Goal: Task Accomplishment & Management: Complete application form

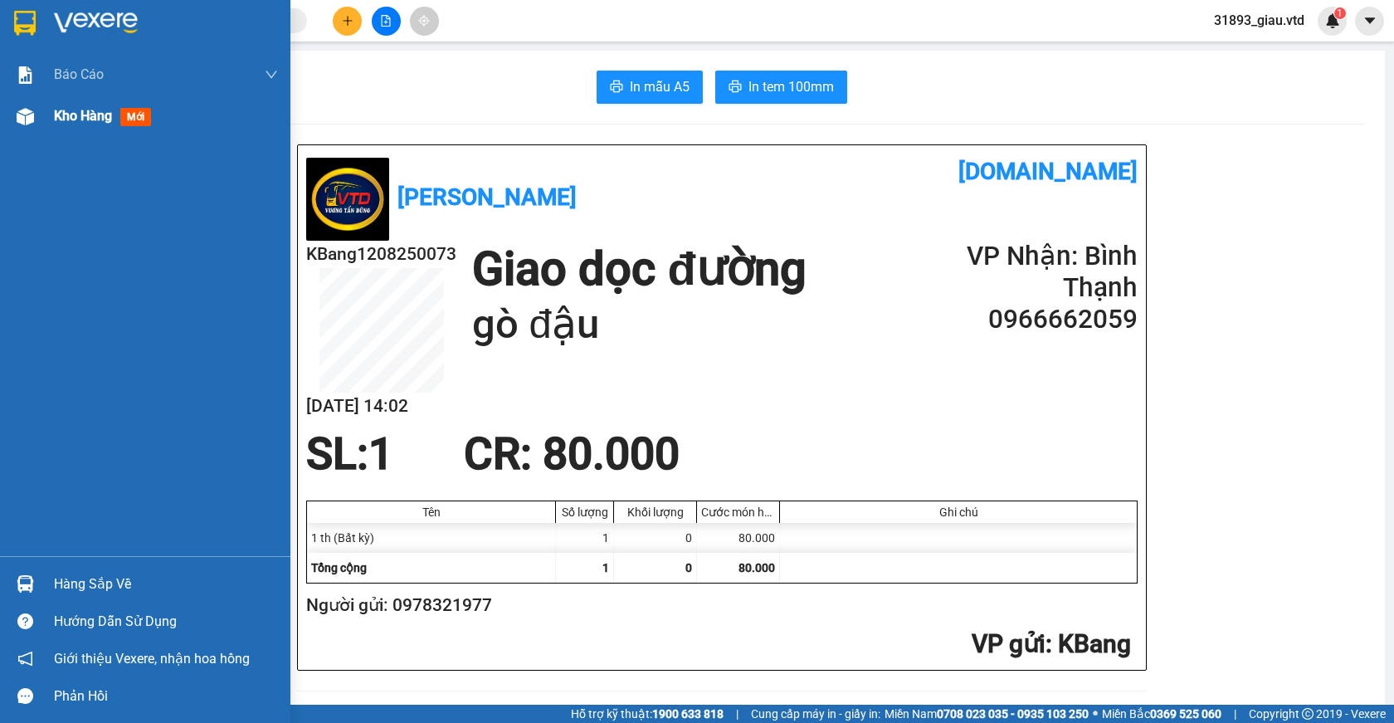
click at [133, 121] on span "mới" at bounding box center [135, 117] width 31 height 18
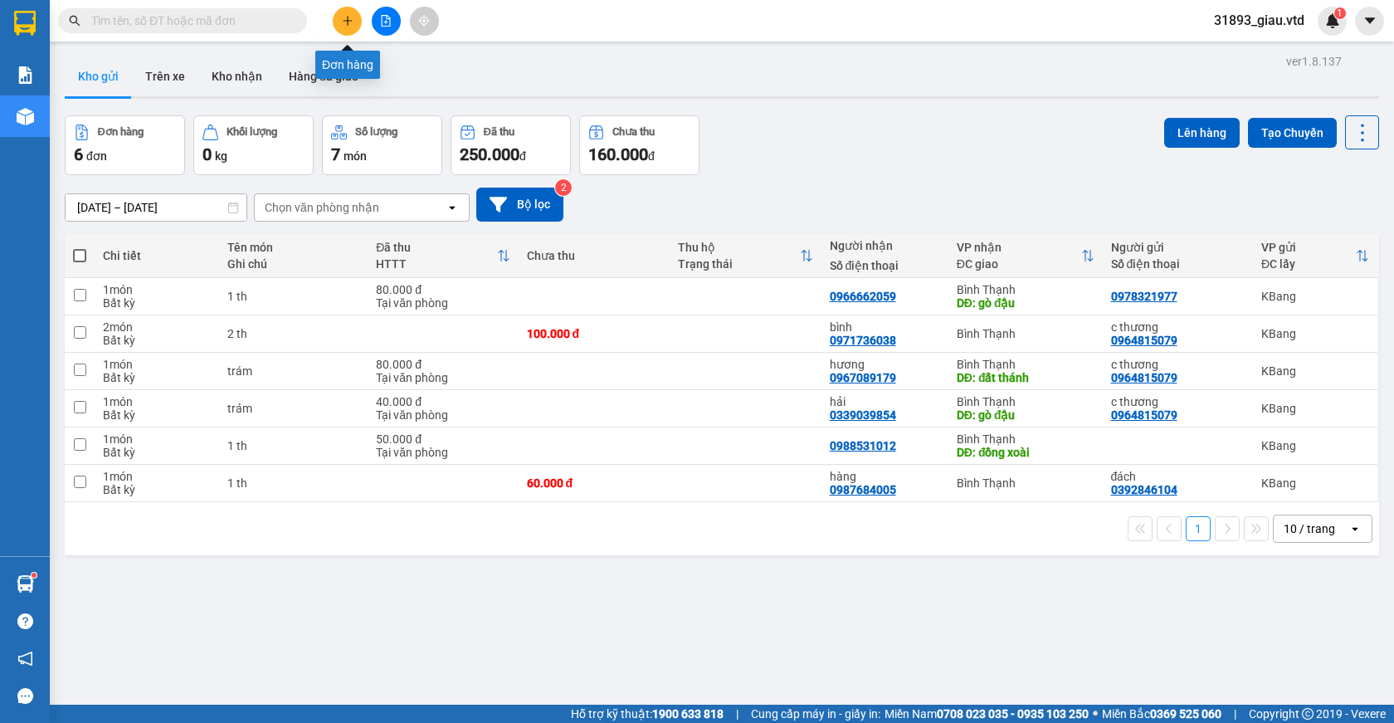
click at [348, 20] on icon "plus" at bounding box center [347, 20] width 1 height 9
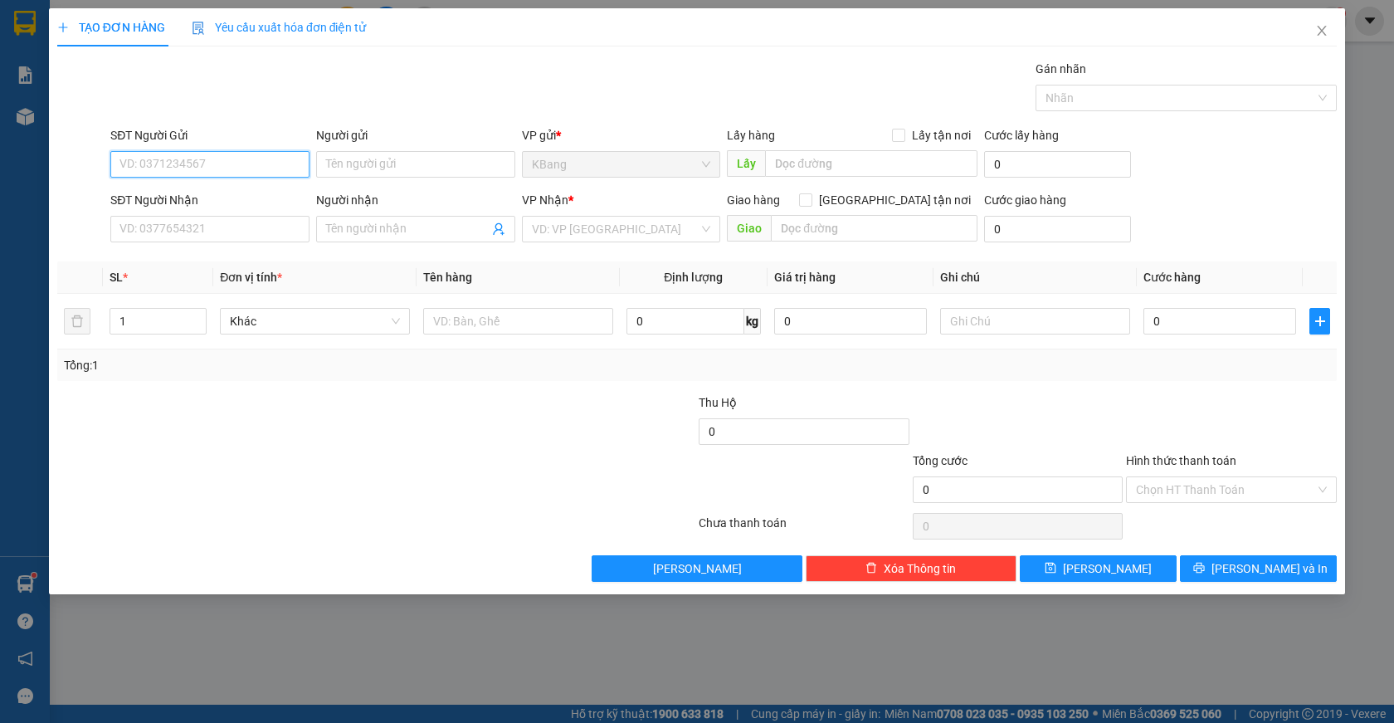
drag, startPoint x: 195, startPoint y: 168, endPoint x: 339, endPoint y: 101, distance: 158.9
click at [196, 166] on input "SĐT Người Gửi" at bounding box center [209, 164] width 199 height 27
click at [182, 168] on input "SĐT Người Gửi" at bounding box center [209, 164] width 199 height 27
drag, startPoint x: 168, startPoint y: 170, endPoint x: 333, endPoint y: 86, distance: 185.1
click at [197, 148] on div "SĐT Người Gửi VD: 0371234567" at bounding box center [209, 155] width 199 height 58
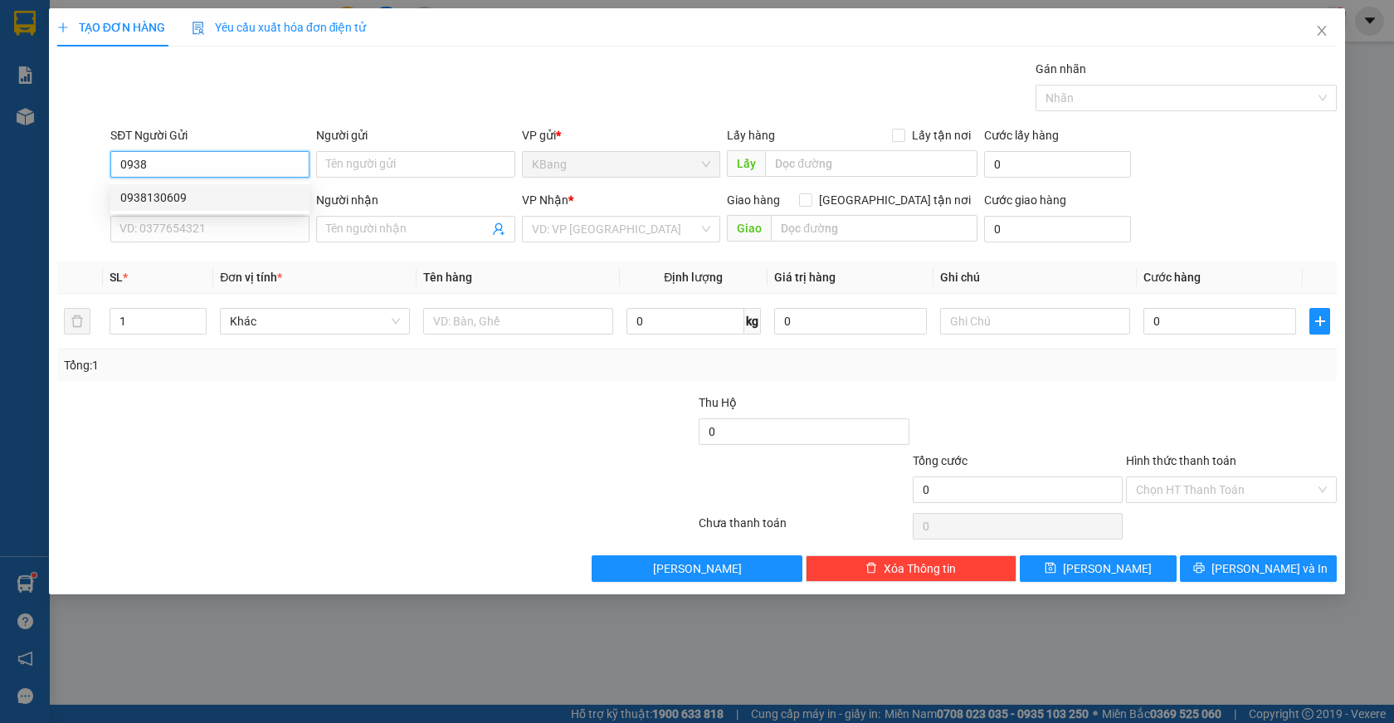
click at [200, 202] on div "0938130609" at bounding box center [209, 197] width 179 height 18
type input "0938130609"
type input "xưởng [DATE] triệu"
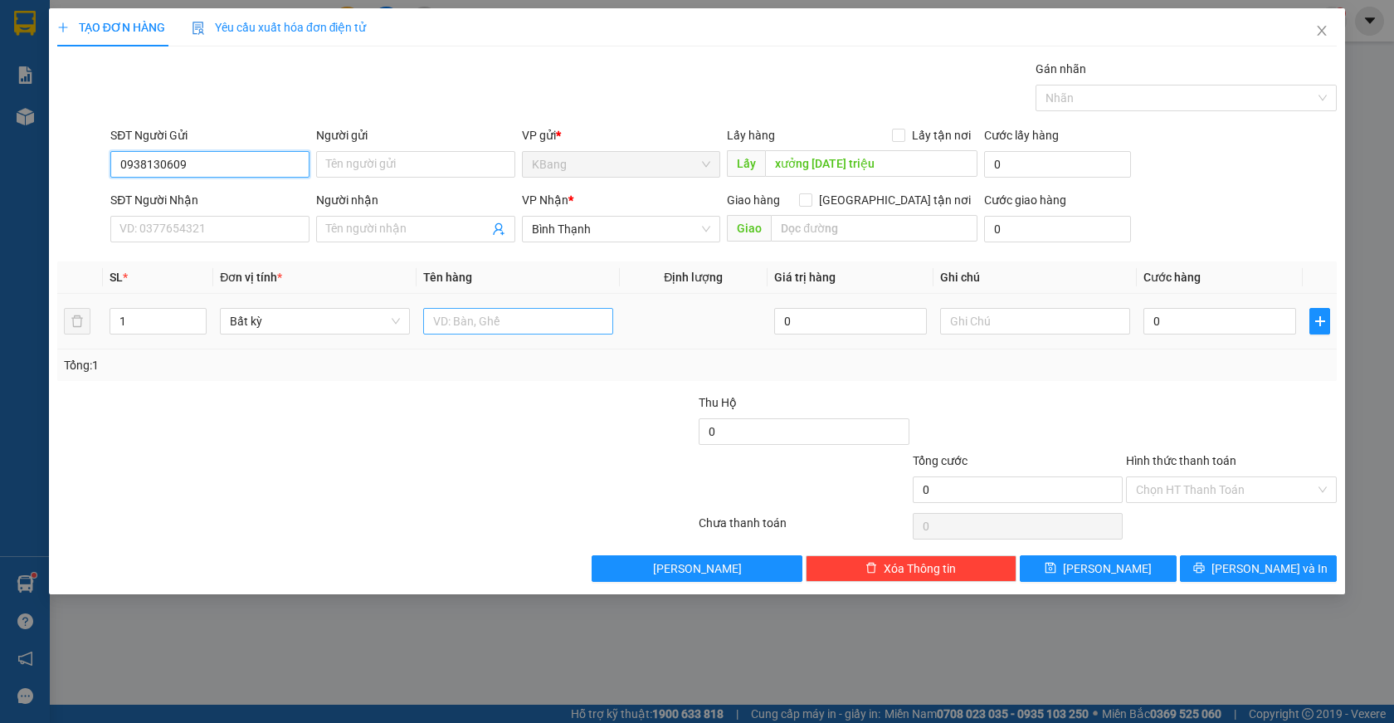
type input "0938130609"
click at [484, 324] on input "text" at bounding box center [518, 321] width 190 height 27
type input "2b"
type input "2"
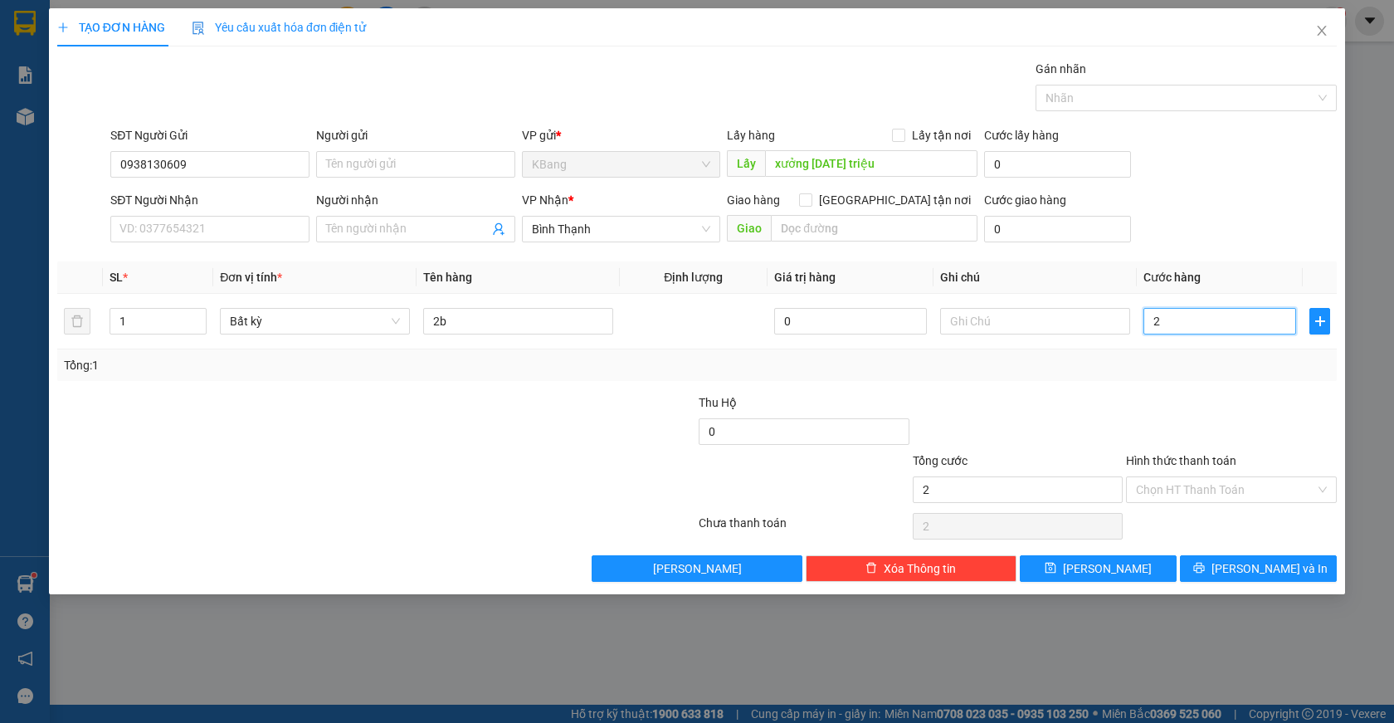
type input "2"
type input "20"
type input "200"
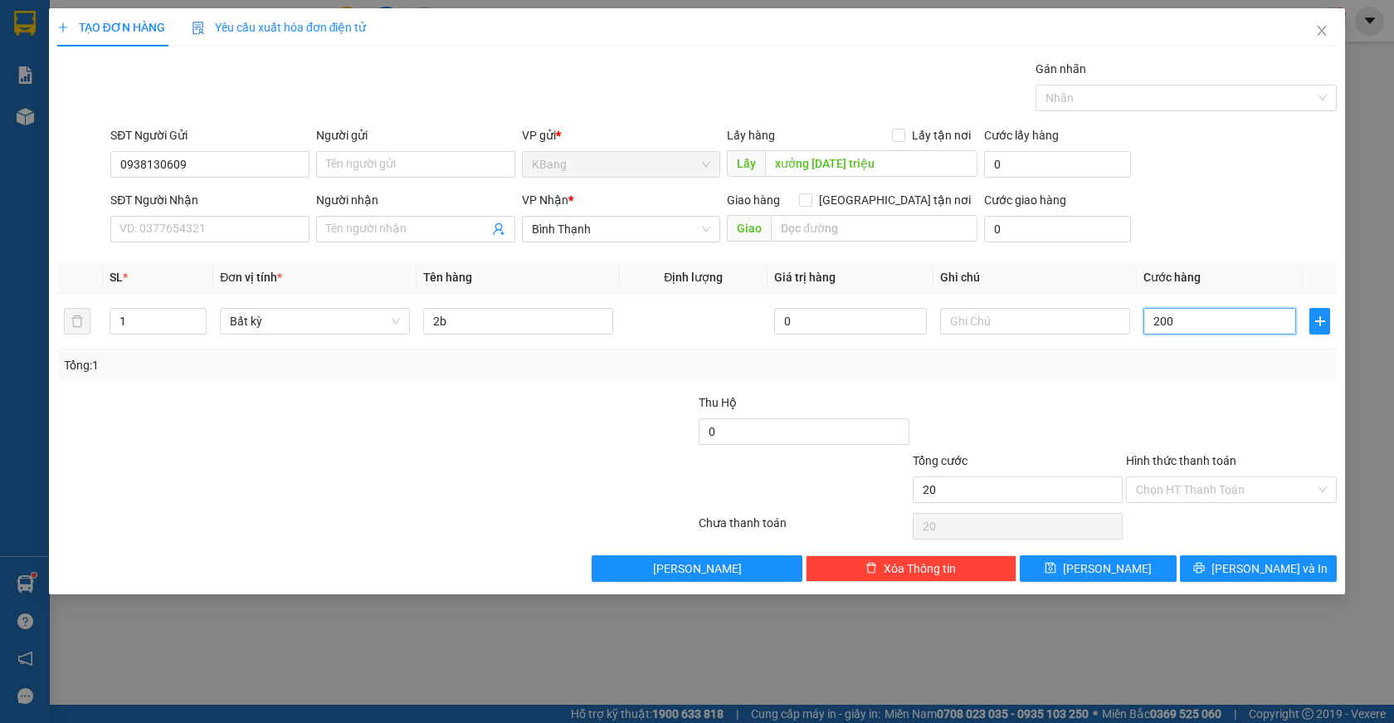
type input "200"
type input "2.000"
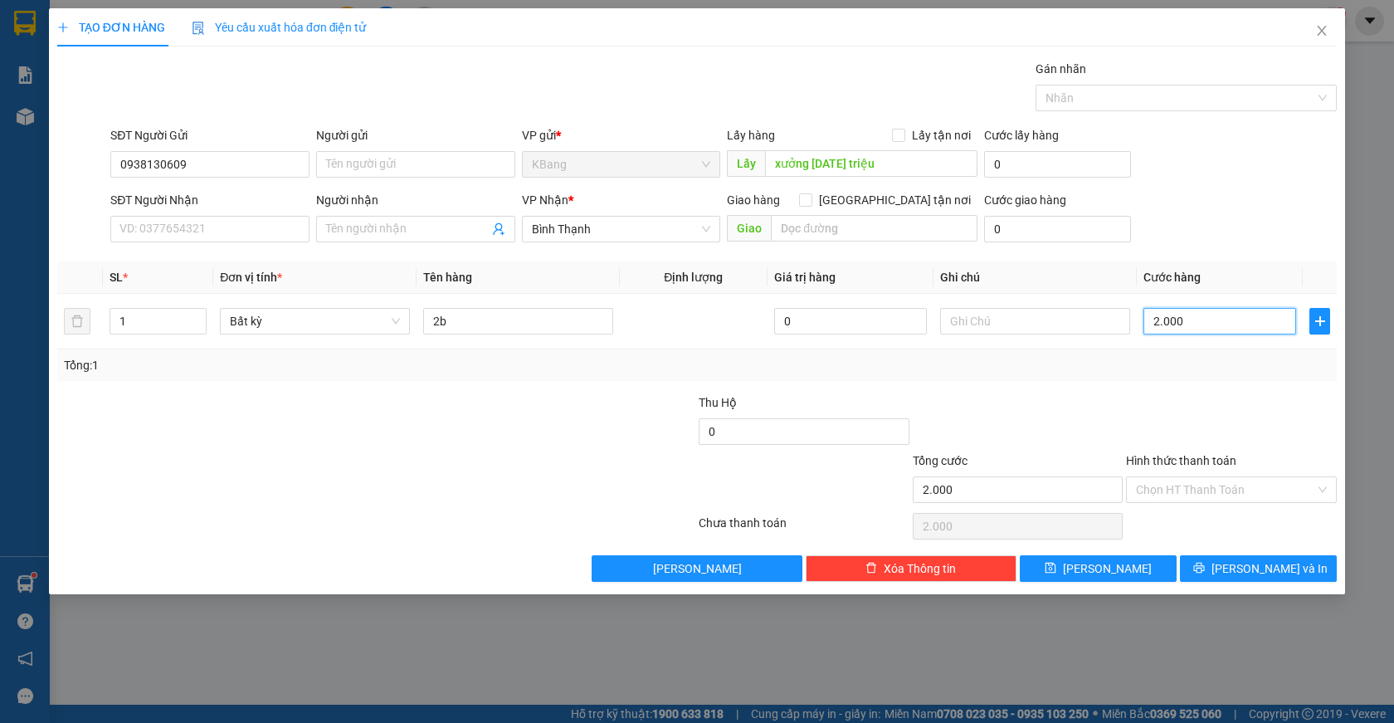
type input "20.000"
type input "200.000"
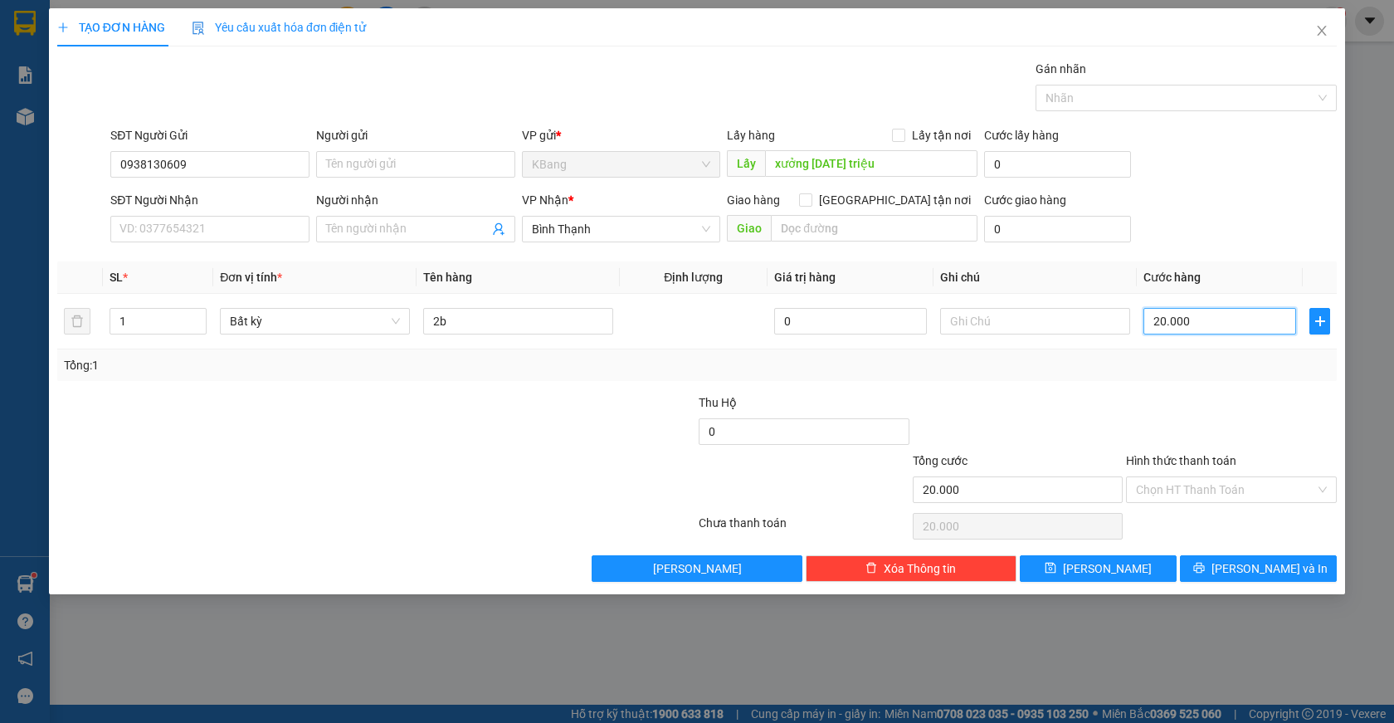
type input "200.000"
click at [1123, 564] on button "[PERSON_NAME]" at bounding box center [1098, 568] width 157 height 27
type input "0"
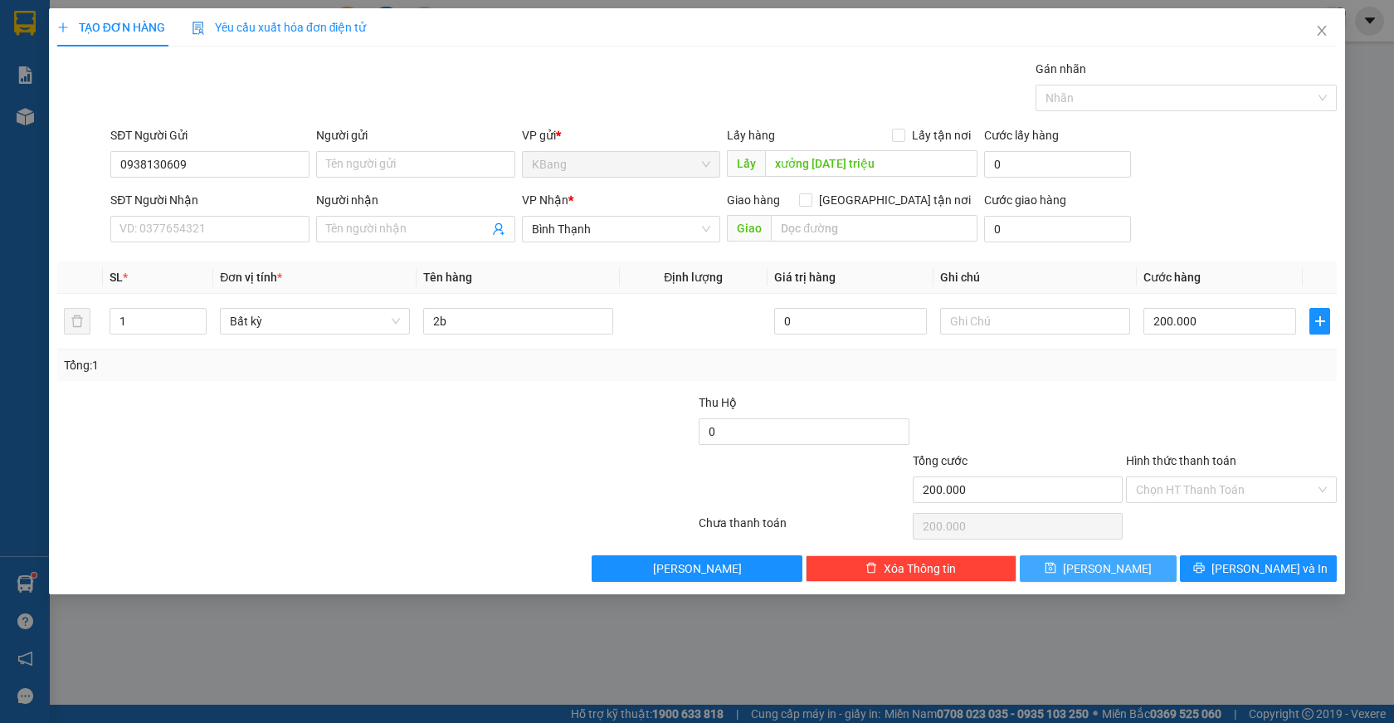
type input "0"
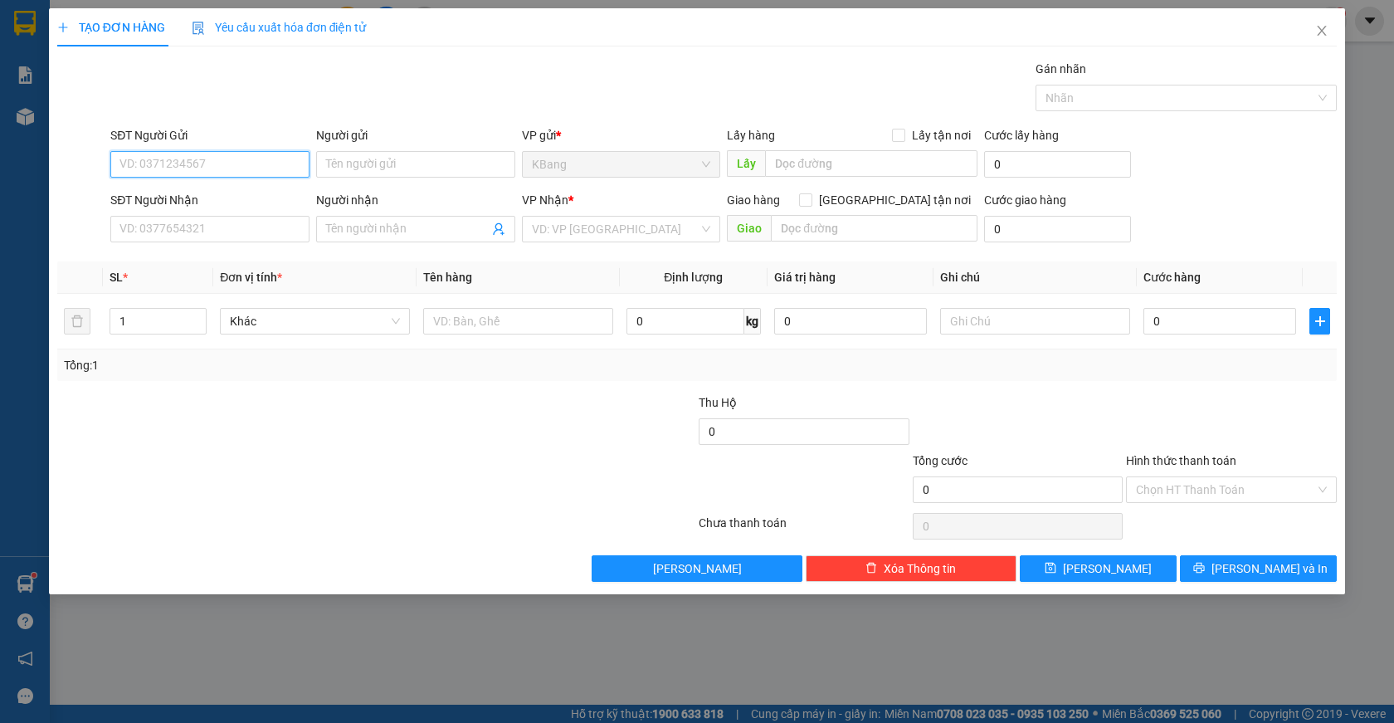
drag, startPoint x: 192, startPoint y: 171, endPoint x: 275, endPoint y: 105, distance: 105.7
click at [194, 168] on input "SĐT Người Gửi" at bounding box center [209, 164] width 199 height 27
click at [173, 201] on div "0987953901 - hoàng oanh" at bounding box center [209, 197] width 179 height 18
type input "0987953901"
type input "hoàng oanh"
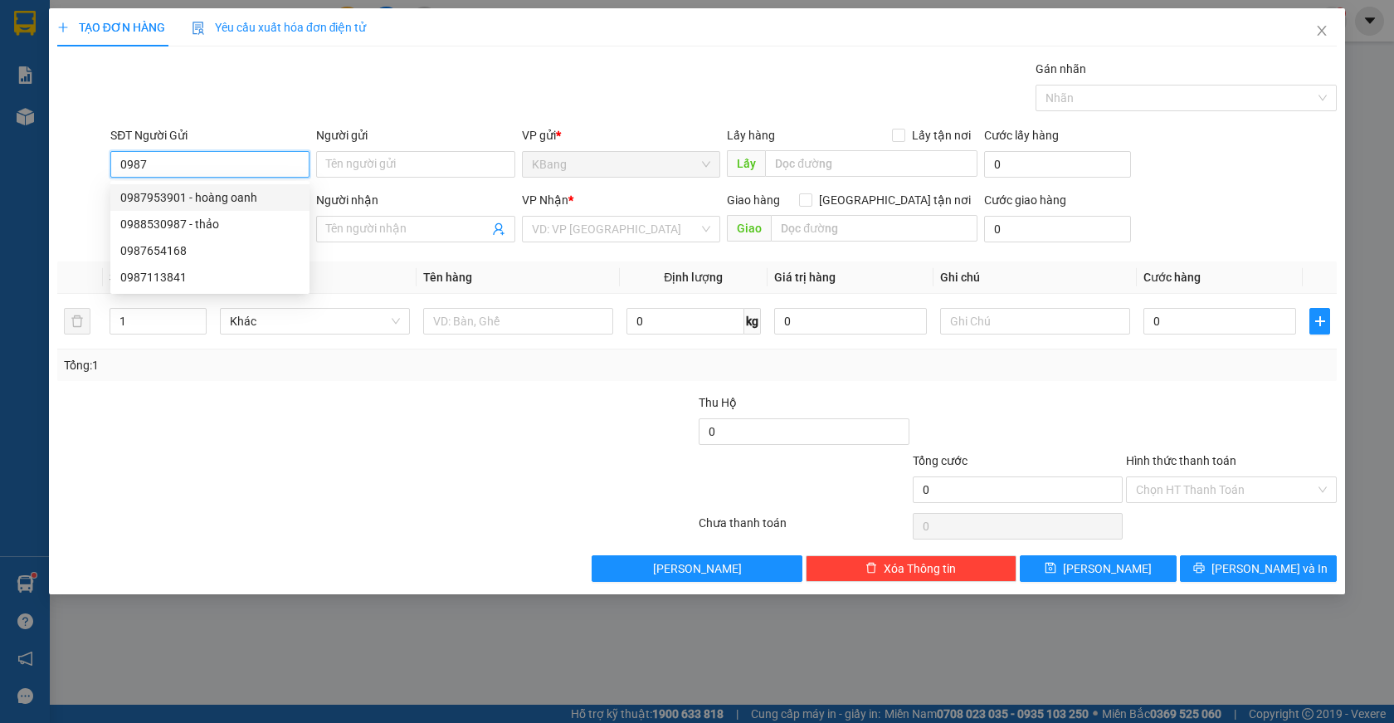
type input "0989964139"
type input "chị nhân"
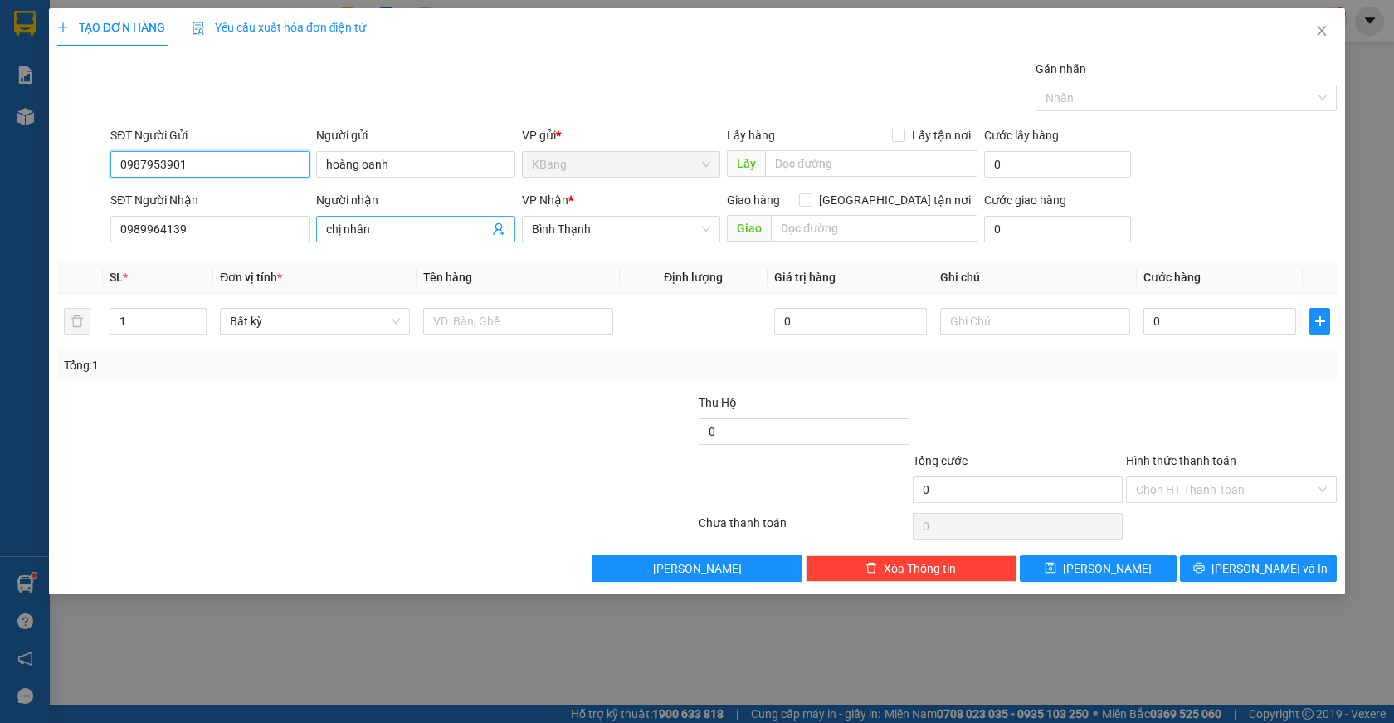
type input "0987953901"
click at [496, 226] on icon "user-add" at bounding box center [498, 228] width 13 height 13
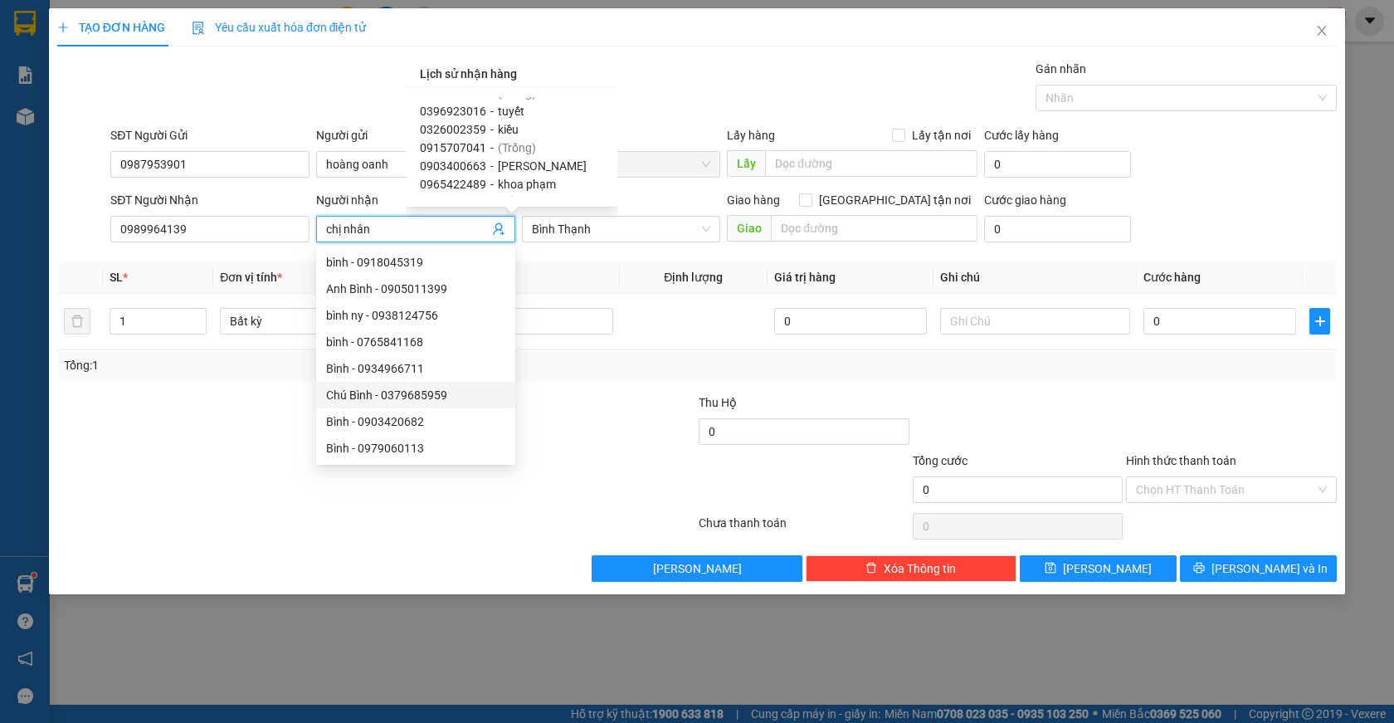
scroll to position [1410, 0]
click at [382, 232] on input "chị nhân" at bounding box center [407, 229] width 163 height 18
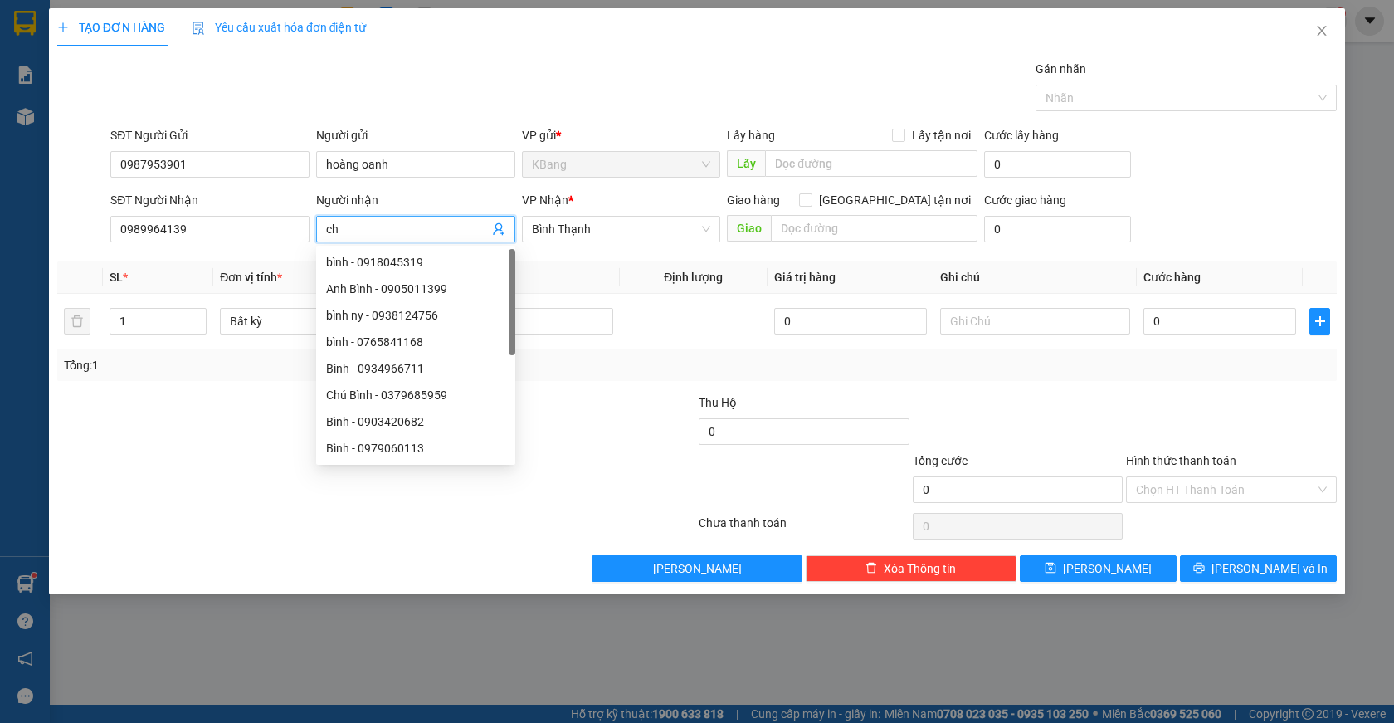
type input "c"
type input "v"
type input "bich"
click at [461, 556] on div "Lưu nháp Xóa Thông tin [PERSON_NAME] và In" at bounding box center [697, 568] width 1283 height 27
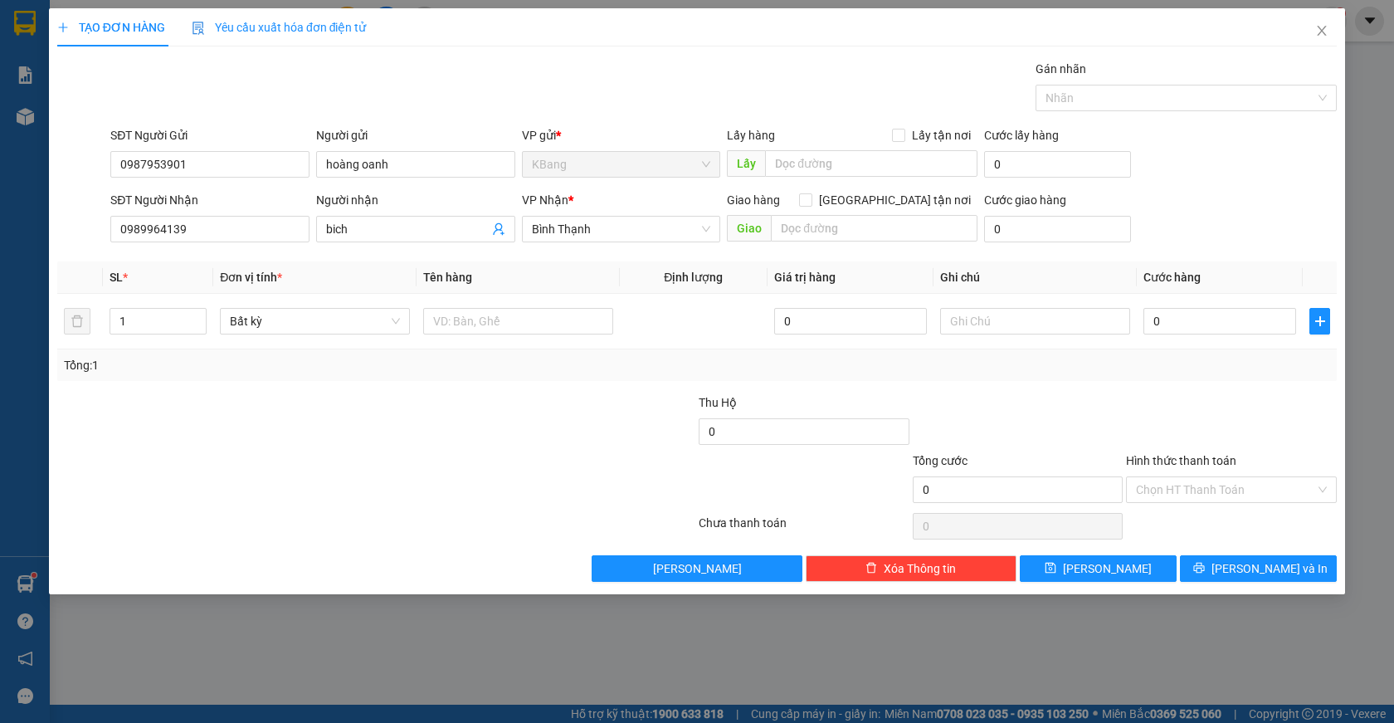
click at [243, 466] on div at bounding box center [269, 480] width 427 height 58
click at [462, 338] on td at bounding box center [517, 322] width 203 height 56
drag, startPoint x: 465, startPoint y: 324, endPoint x: 449, endPoint y: 540, distance: 216.3
click at [464, 329] on input "text" at bounding box center [518, 321] width 190 height 27
type input "xoay"
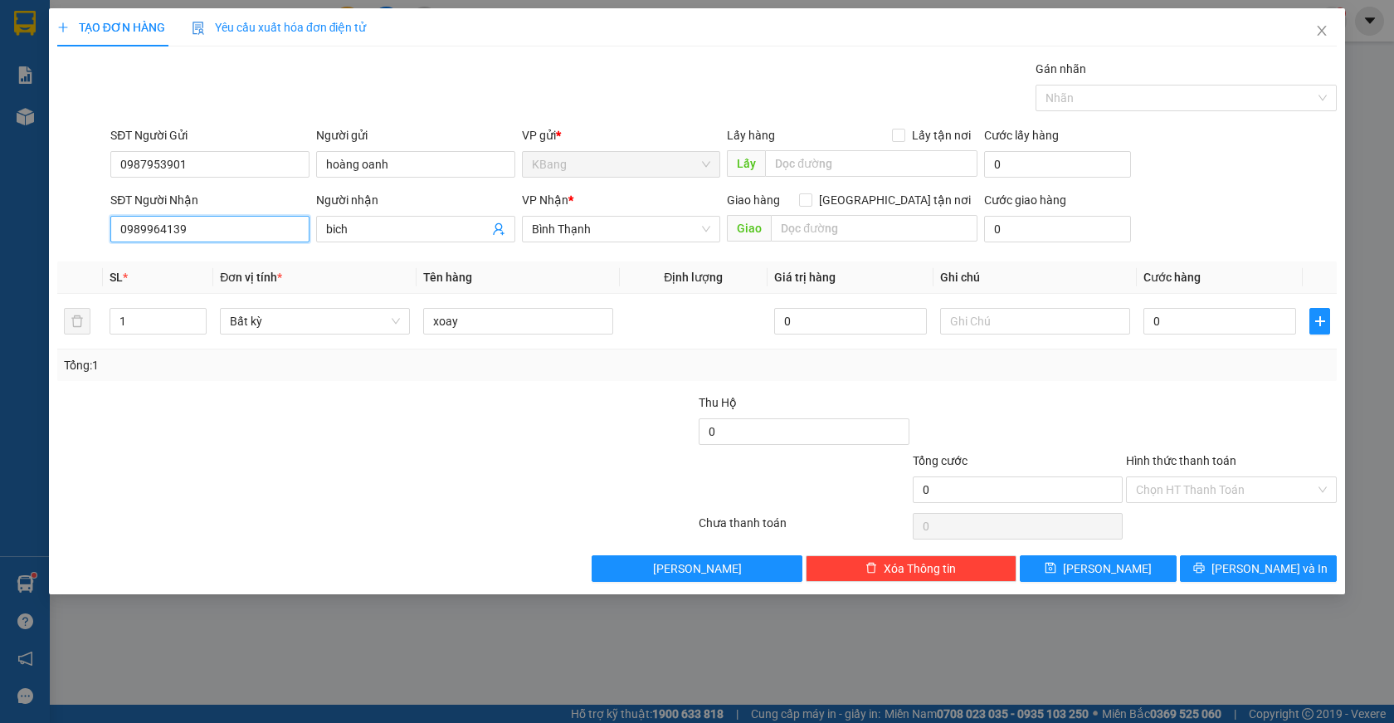
click at [184, 231] on input "0989964139" at bounding box center [209, 229] width 199 height 27
type input "0"
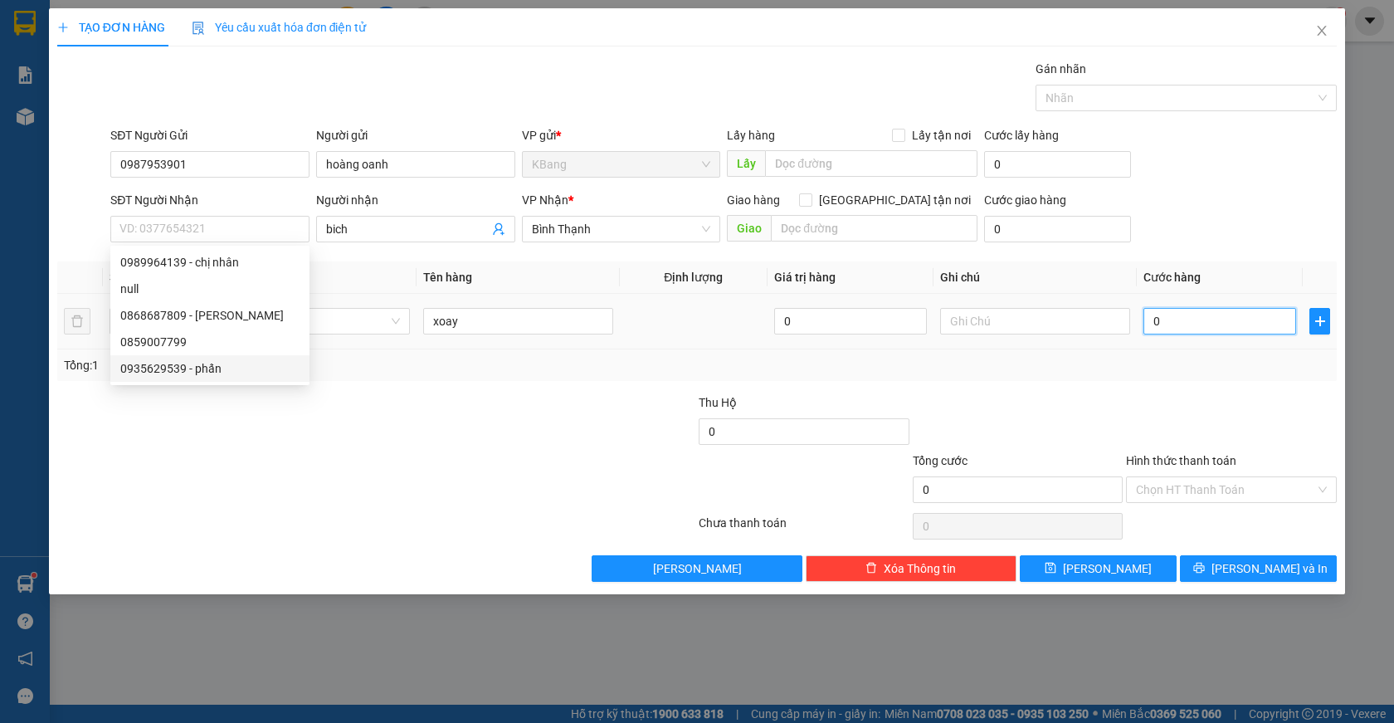
click at [1201, 315] on input "0" at bounding box center [1219, 321] width 153 height 27
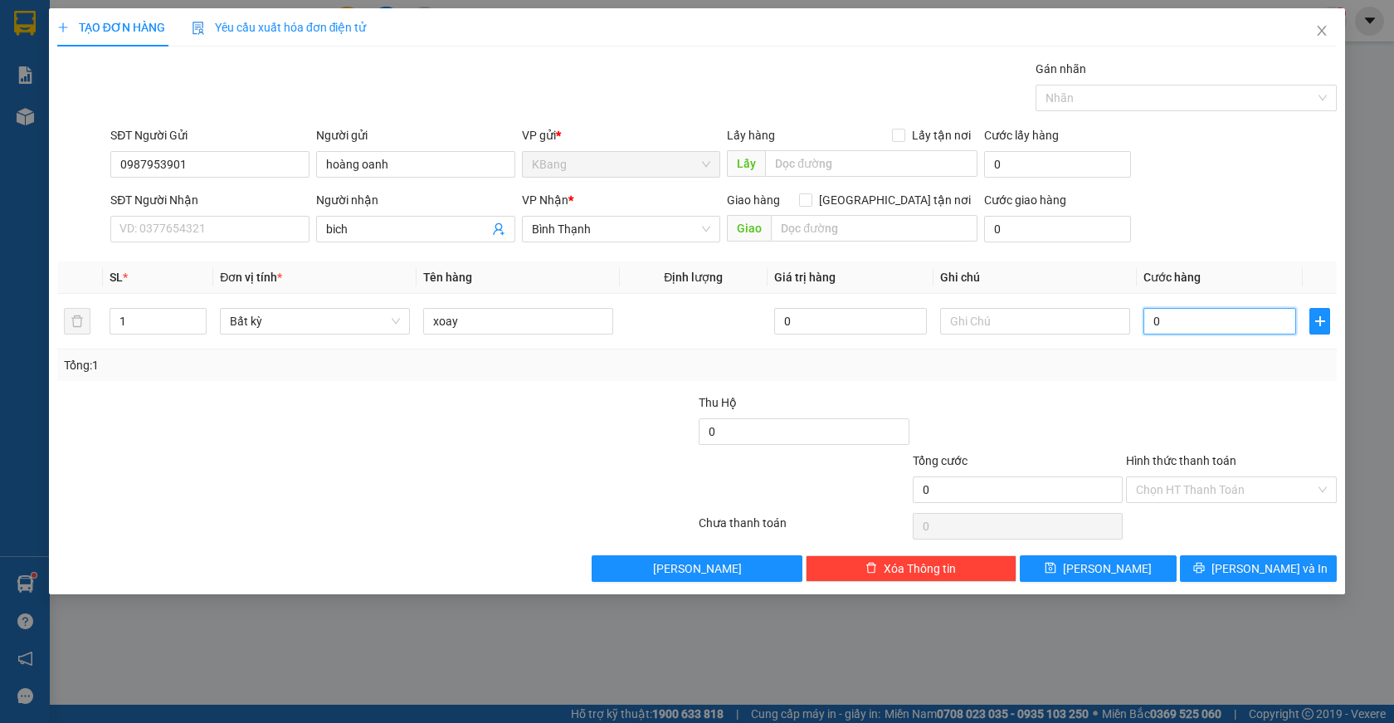
type input "1"
type input "11"
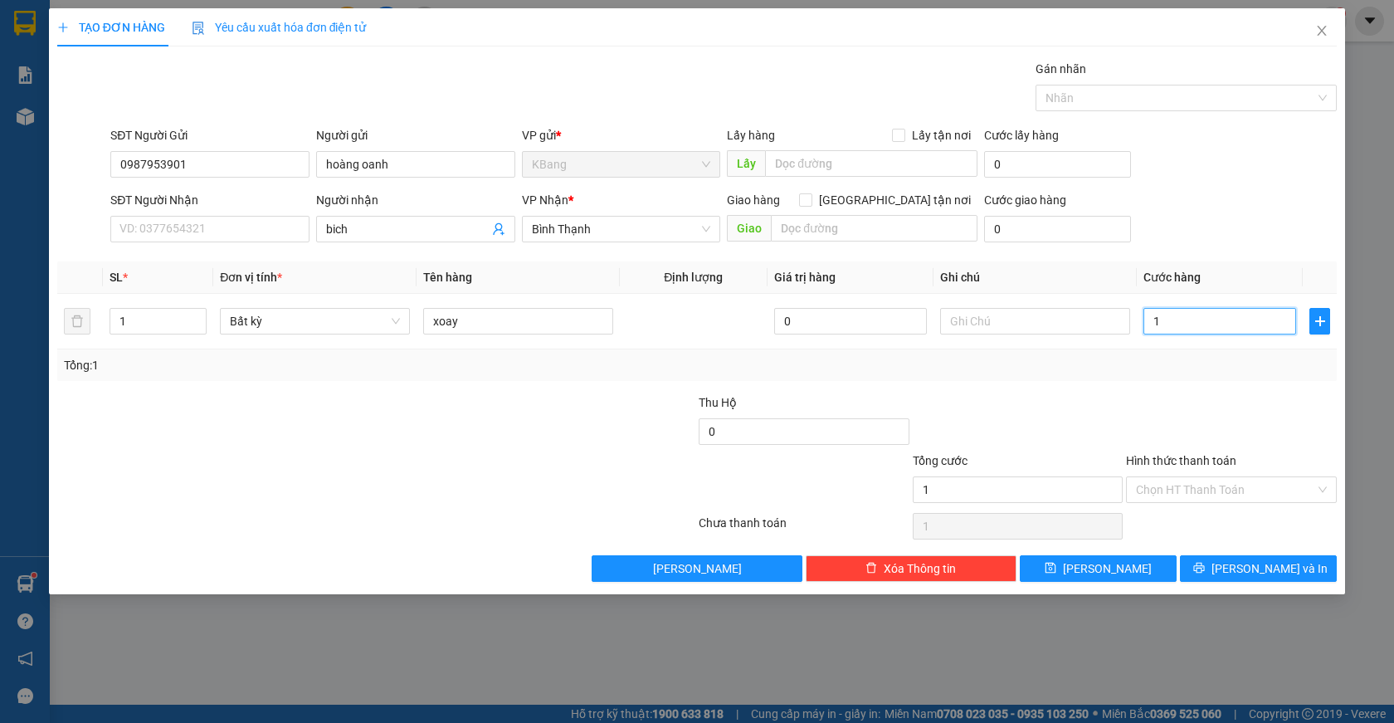
type input "11"
type input "110"
type input "1.100"
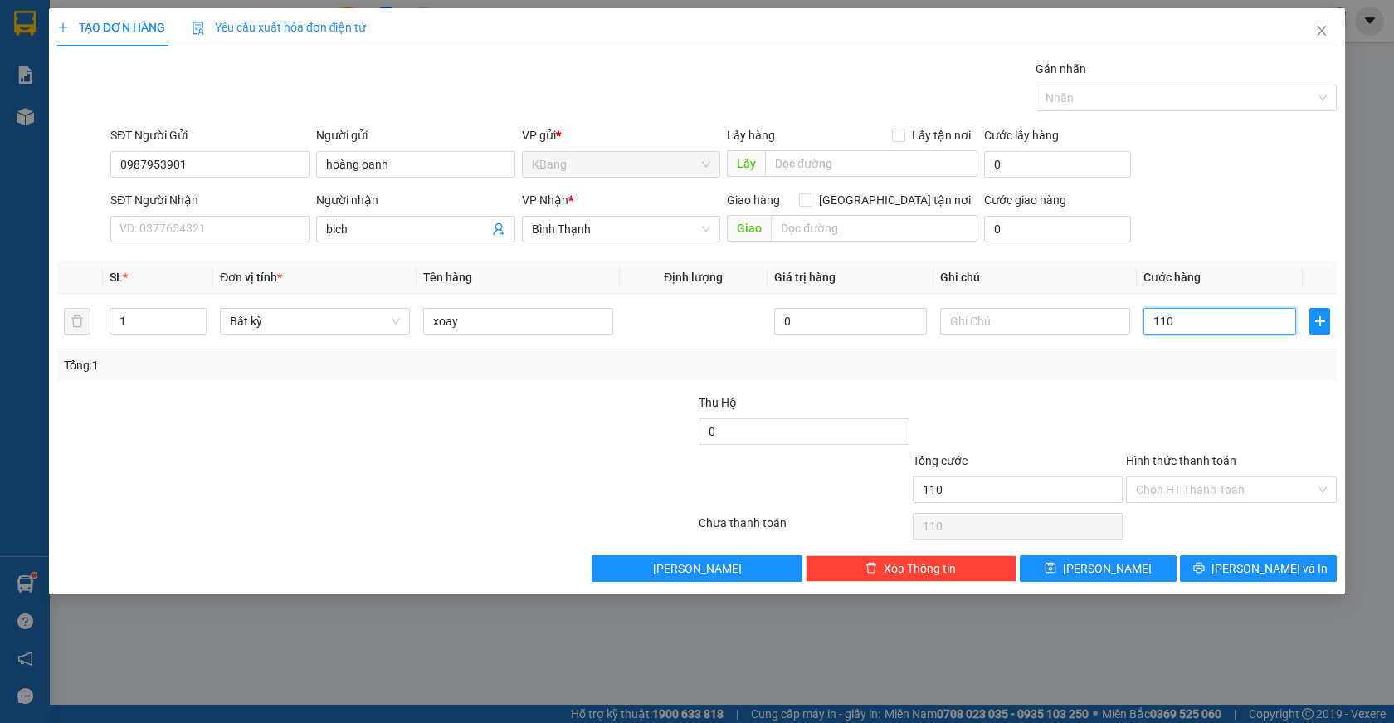
type input "1.100"
type input "11.000"
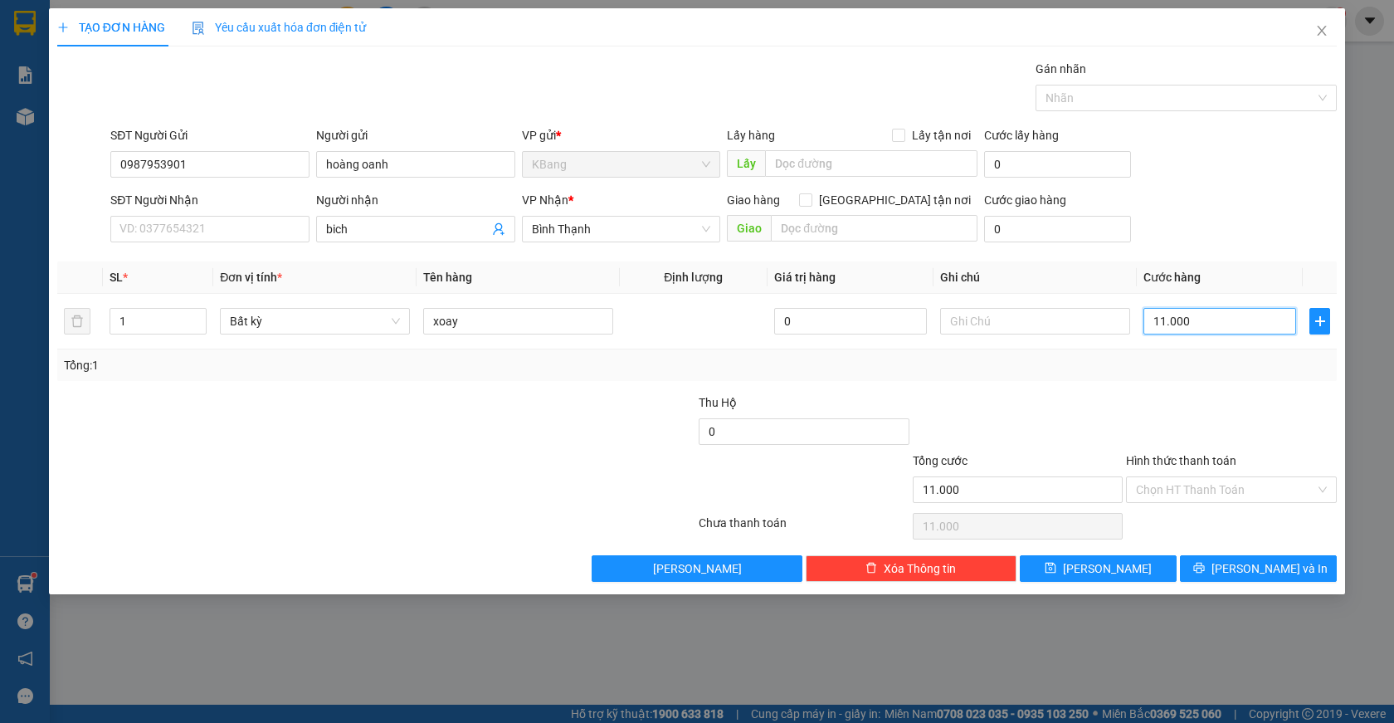
type input "110.000"
click at [358, 232] on input "bich" at bounding box center [407, 229] width 163 height 18
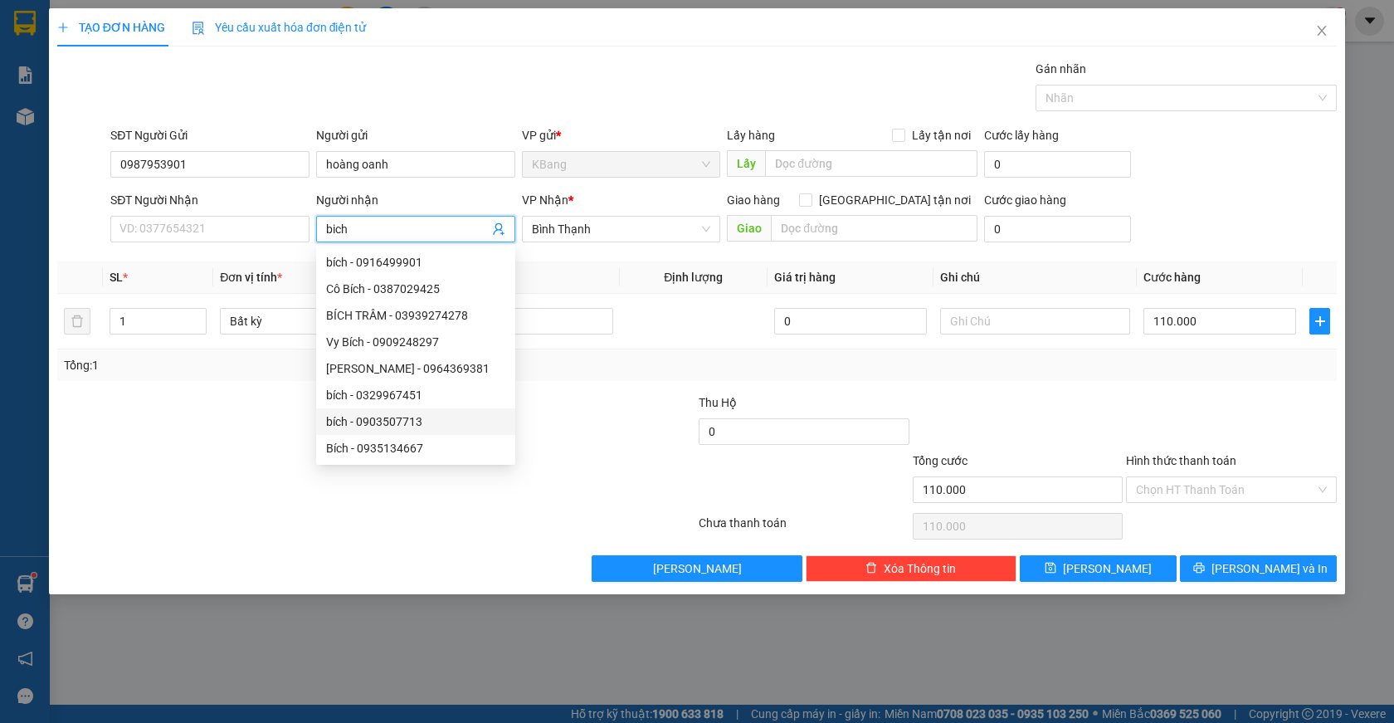
scroll to position [53, 0]
click at [217, 462] on div at bounding box center [269, 480] width 427 height 58
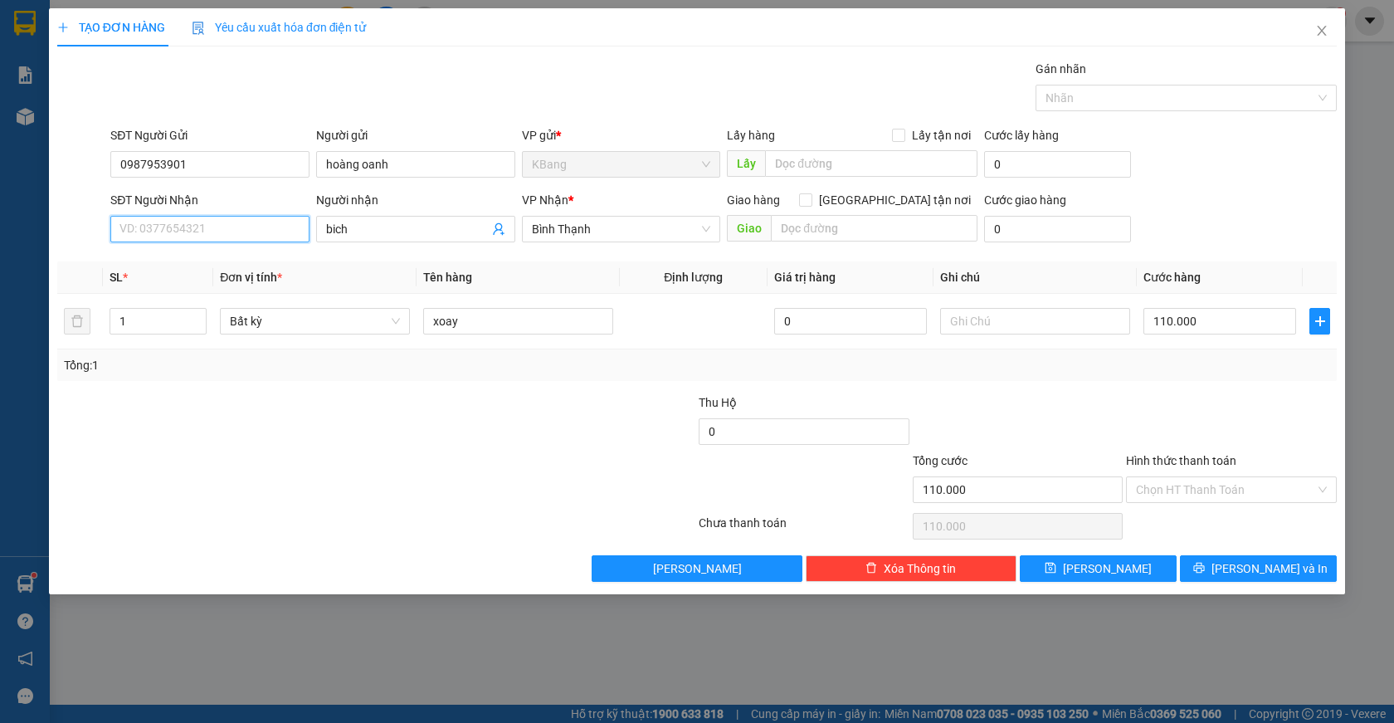
drag, startPoint x: 198, startPoint y: 234, endPoint x: 246, endPoint y: 442, distance: 213.5
click at [201, 271] on div "Transit Pickup Surcharge Ids Transit Deliver Surcharge Ids Transit Deliver Surc…" at bounding box center [696, 321] width 1279 height 522
click at [161, 265] on div "0906800726 - c bích" at bounding box center [209, 262] width 179 height 18
type input "0906800726"
type input "c bích"
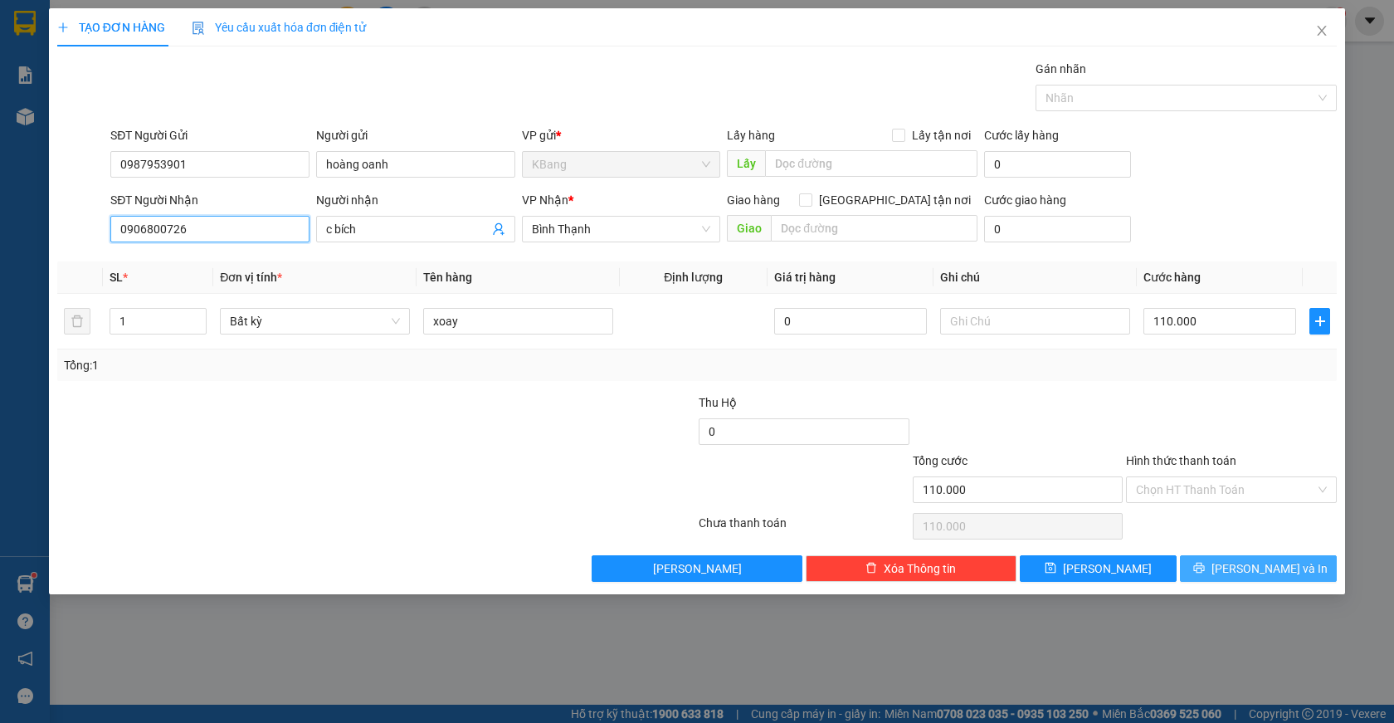
type input "0906800726"
click at [1240, 564] on button "[PERSON_NAME] và In" at bounding box center [1258, 568] width 157 height 27
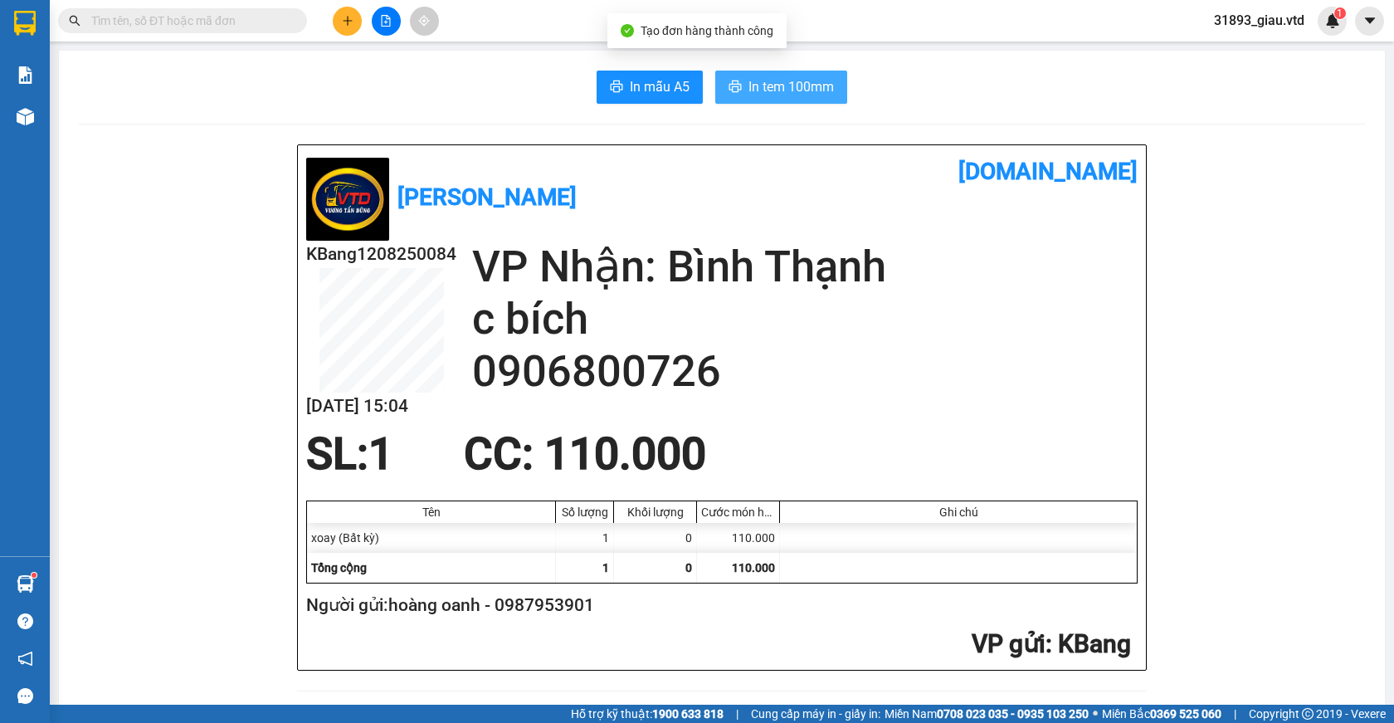
click at [768, 75] on button "In tem 100mm" at bounding box center [781, 87] width 132 height 33
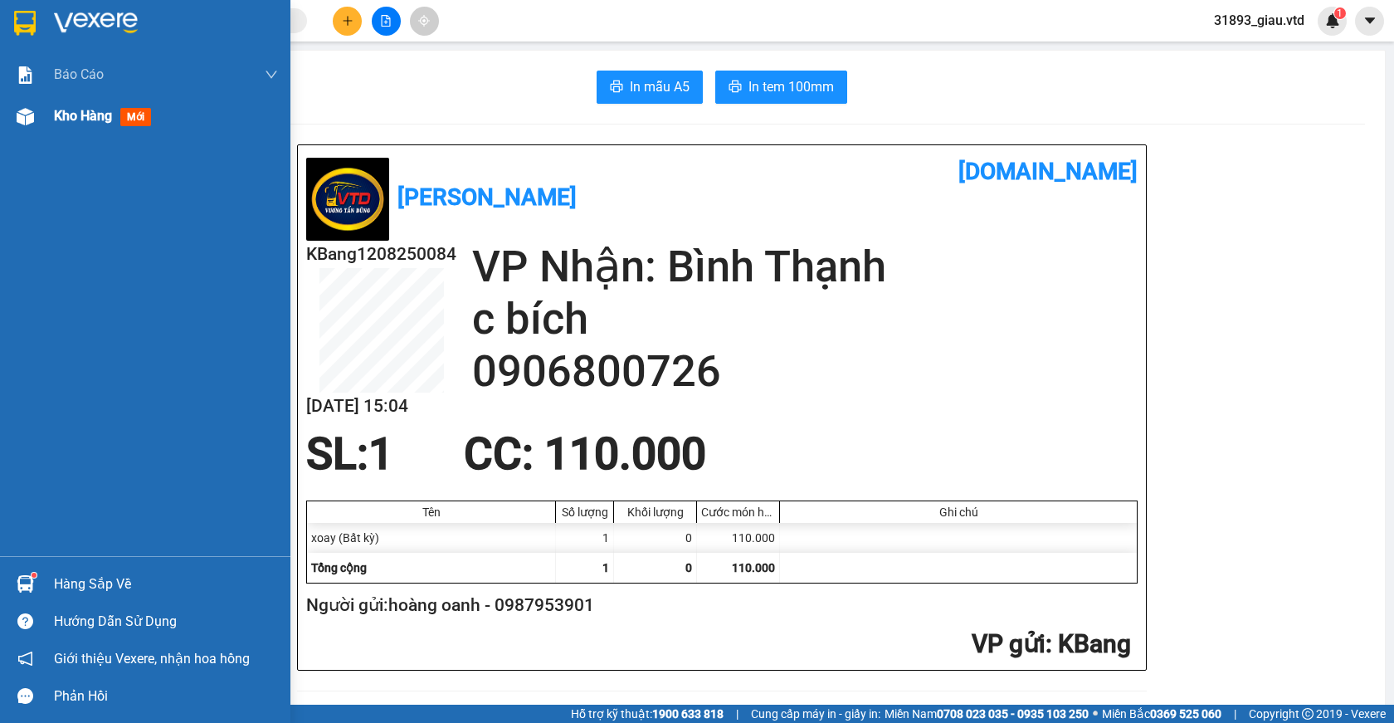
click at [139, 120] on span "mới" at bounding box center [135, 117] width 31 height 18
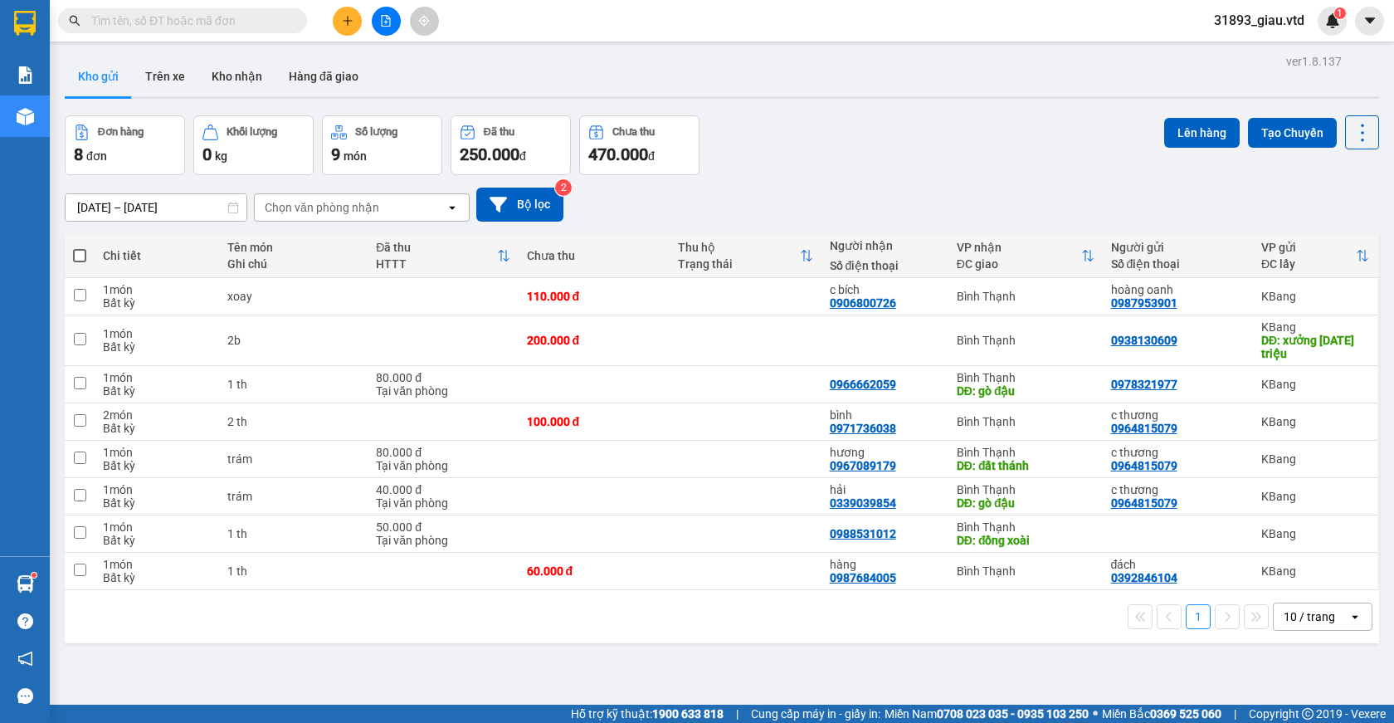
click at [79, 257] on span at bounding box center [79, 255] width 13 height 13
click at [80, 247] on input "checkbox" at bounding box center [80, 247] width 0 height 0
checkbox input "true"
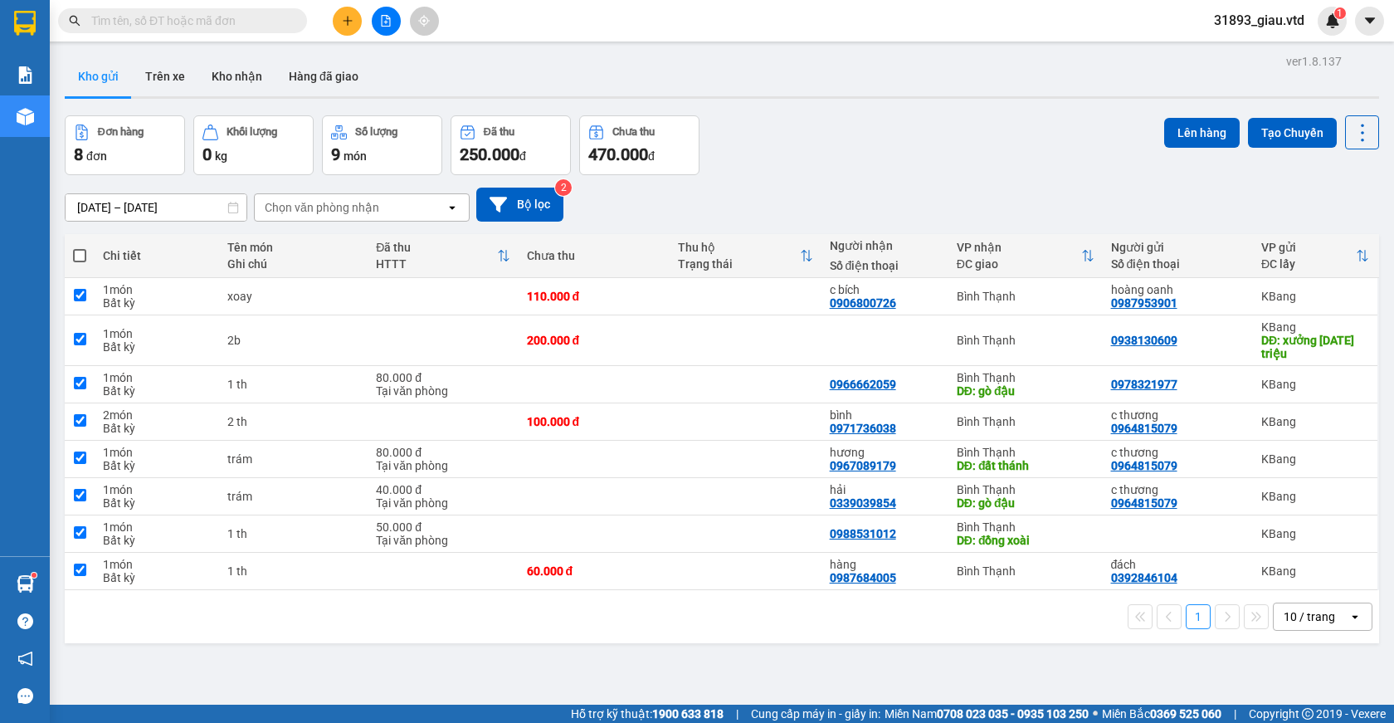
checkbox input "true"
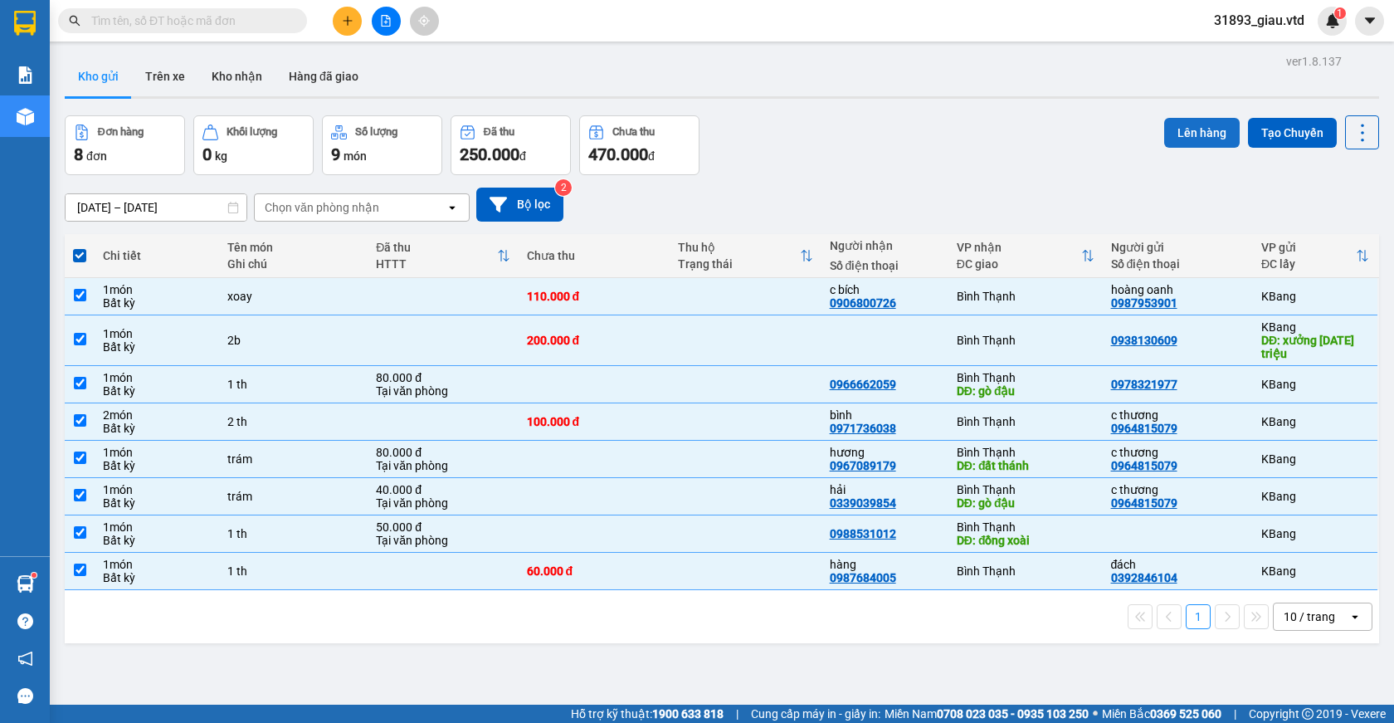
click at [1178, 133] on button "Lên hàng" at bounding box center [1201, 133] width 75 height 30
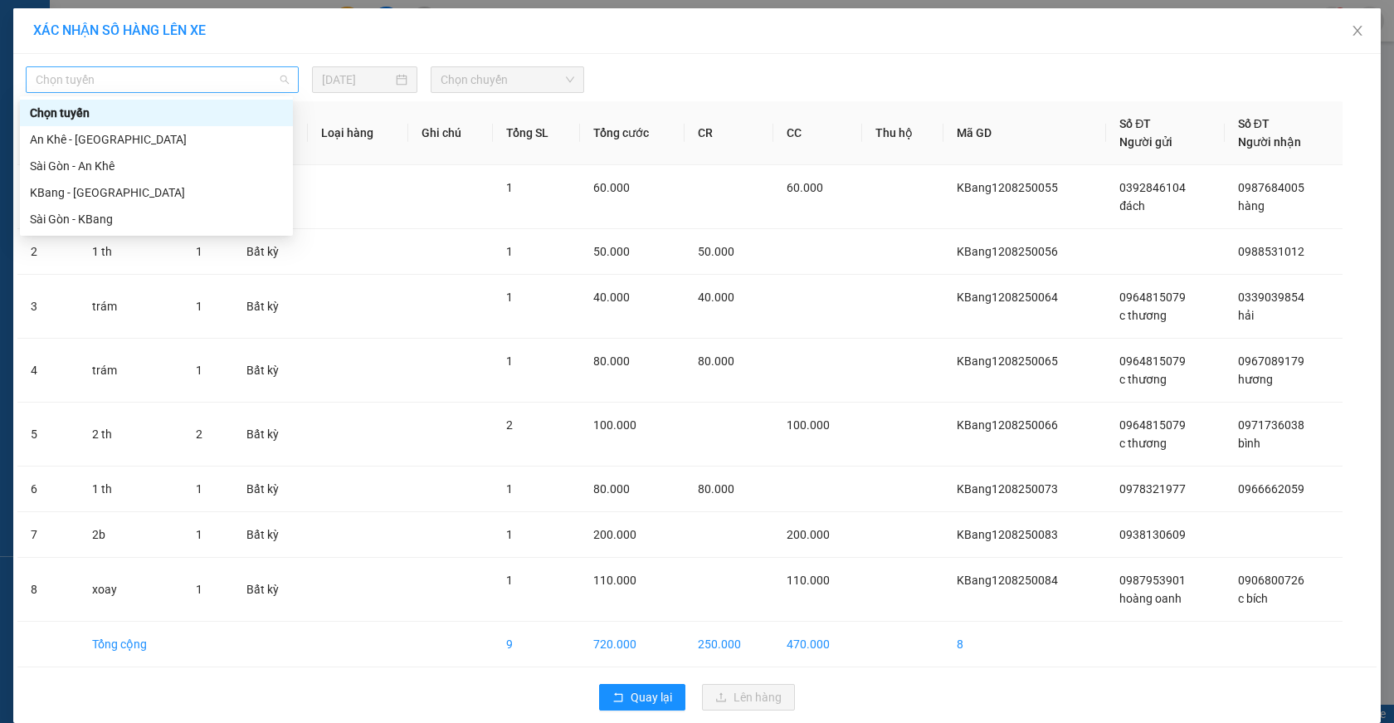
click at [51, 80] on span "Chọn tuyến" at bounding box center [162, 79] width 253 height 25
click at [63, 193] on div "KBang - [GEOGRAPHIC_DATA]" at bounding box center [156, 192] width 253 height 18
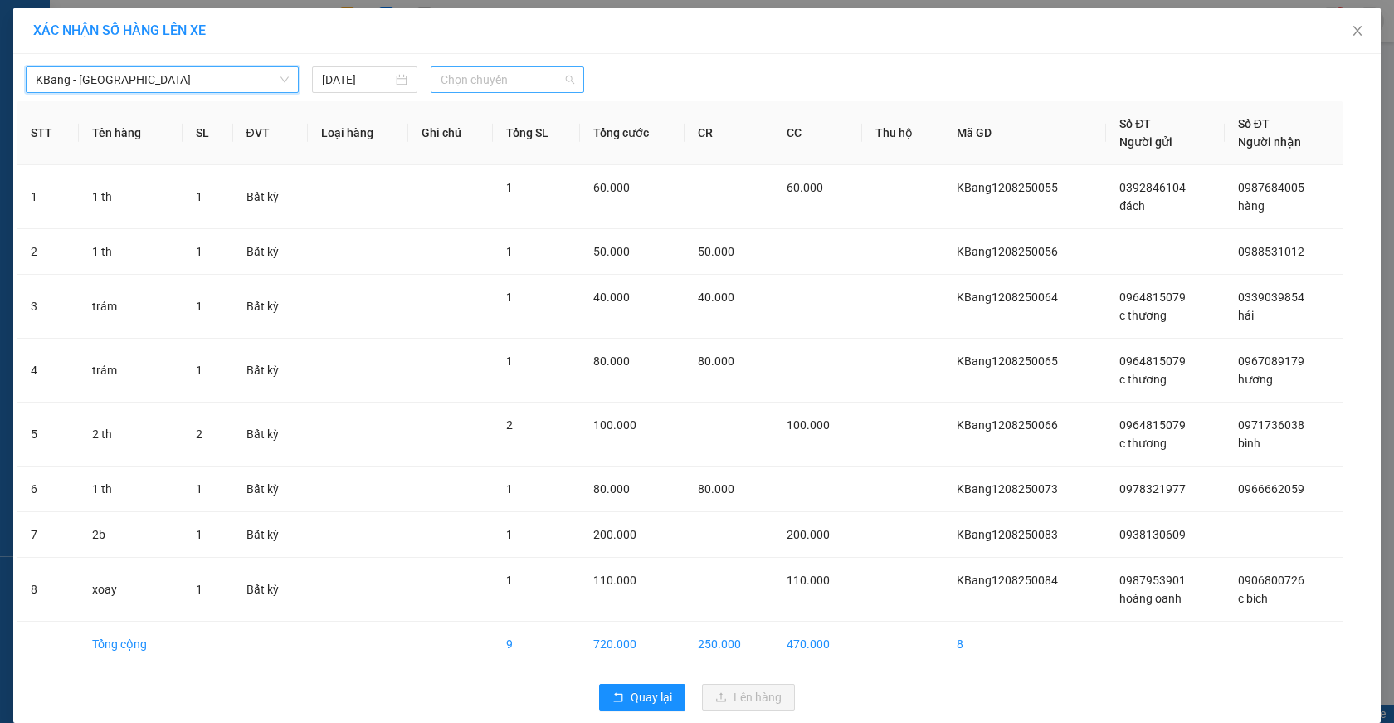
click at [511, 82] on span "Chọn chuyến" at bounding box center [508, 79] width 134 height 25
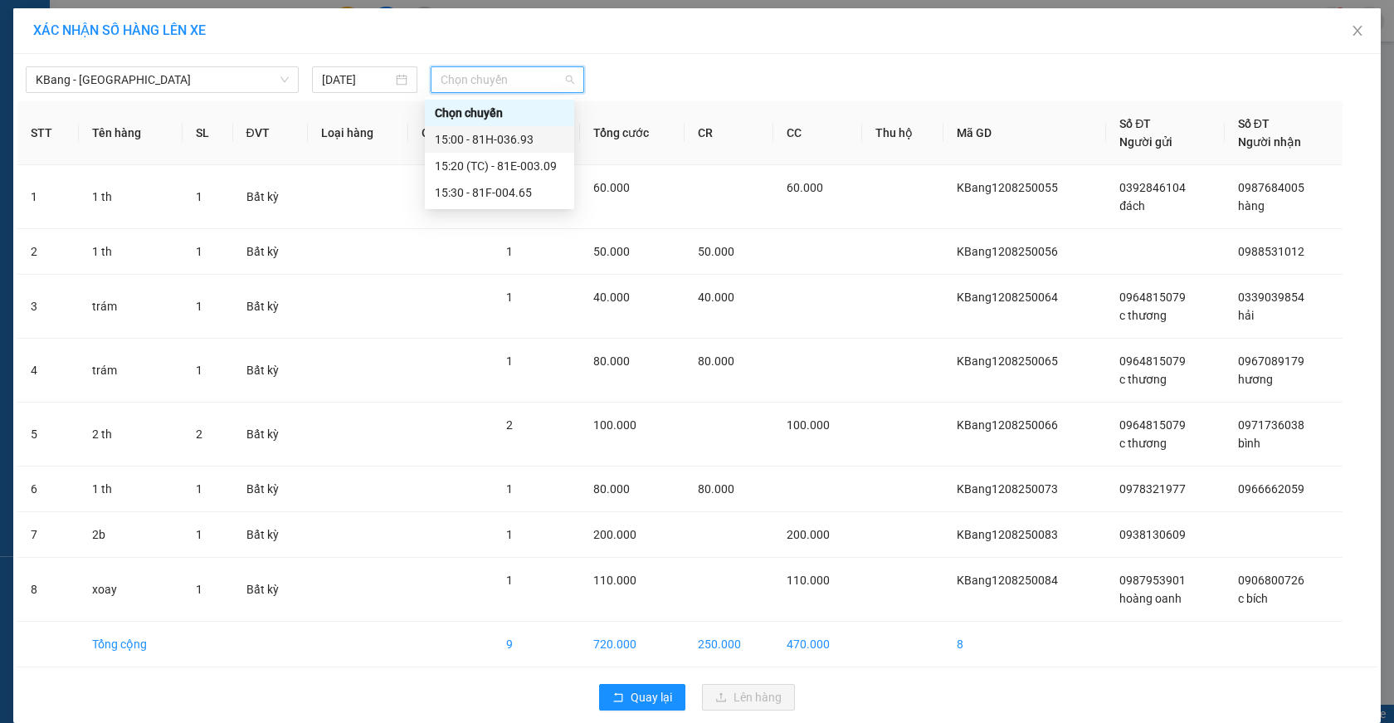
click at [506, 143] on div "15:00 - 81H-036.93" at bounding box center [499, 139] width 129 height 18
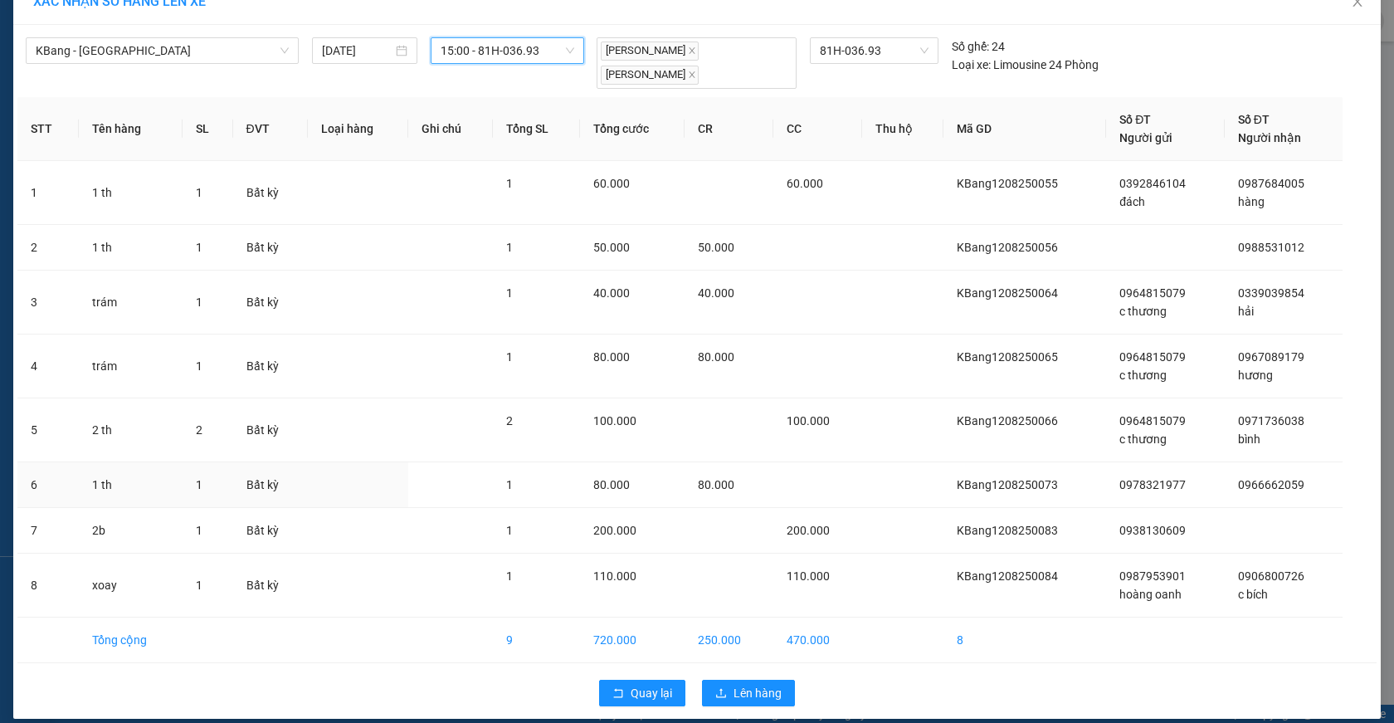
scroll to position [41, 0]
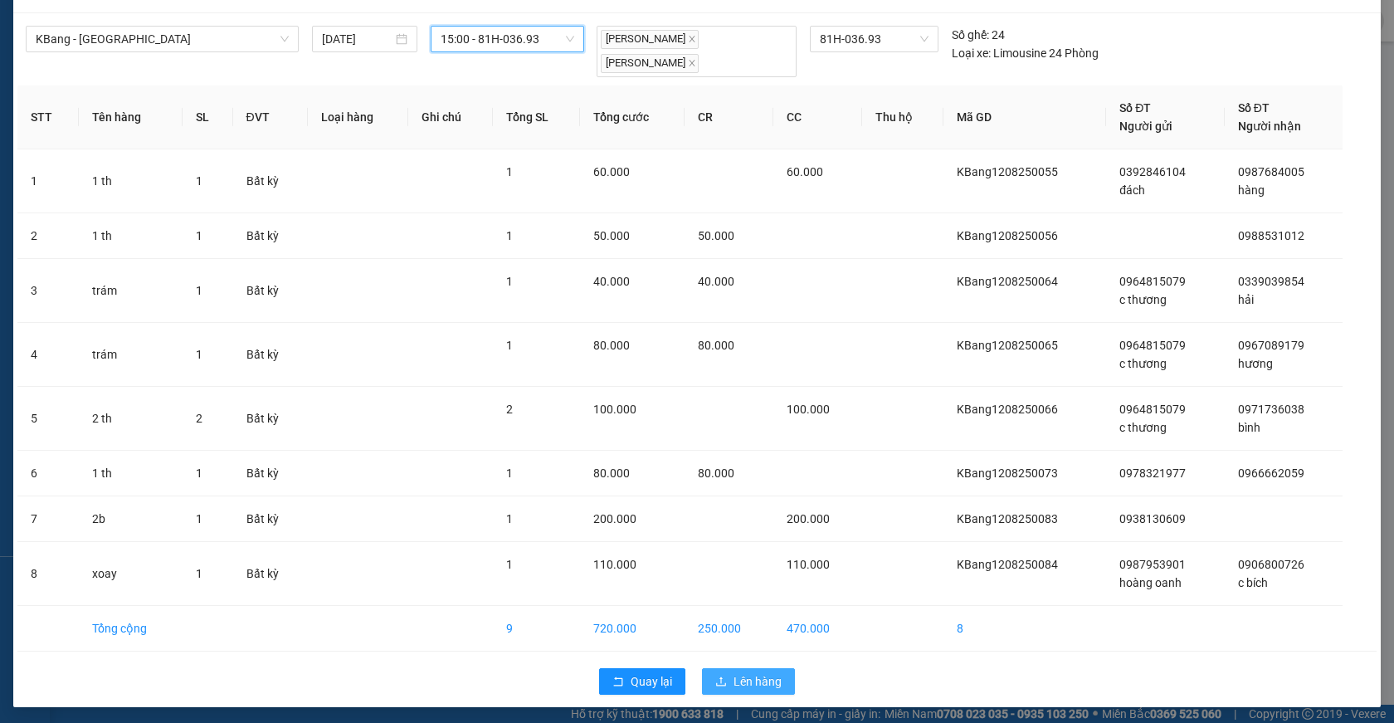
click at [736, 675] on span "Lên hàng" at bounding box center [757, 681] width 48 height 18
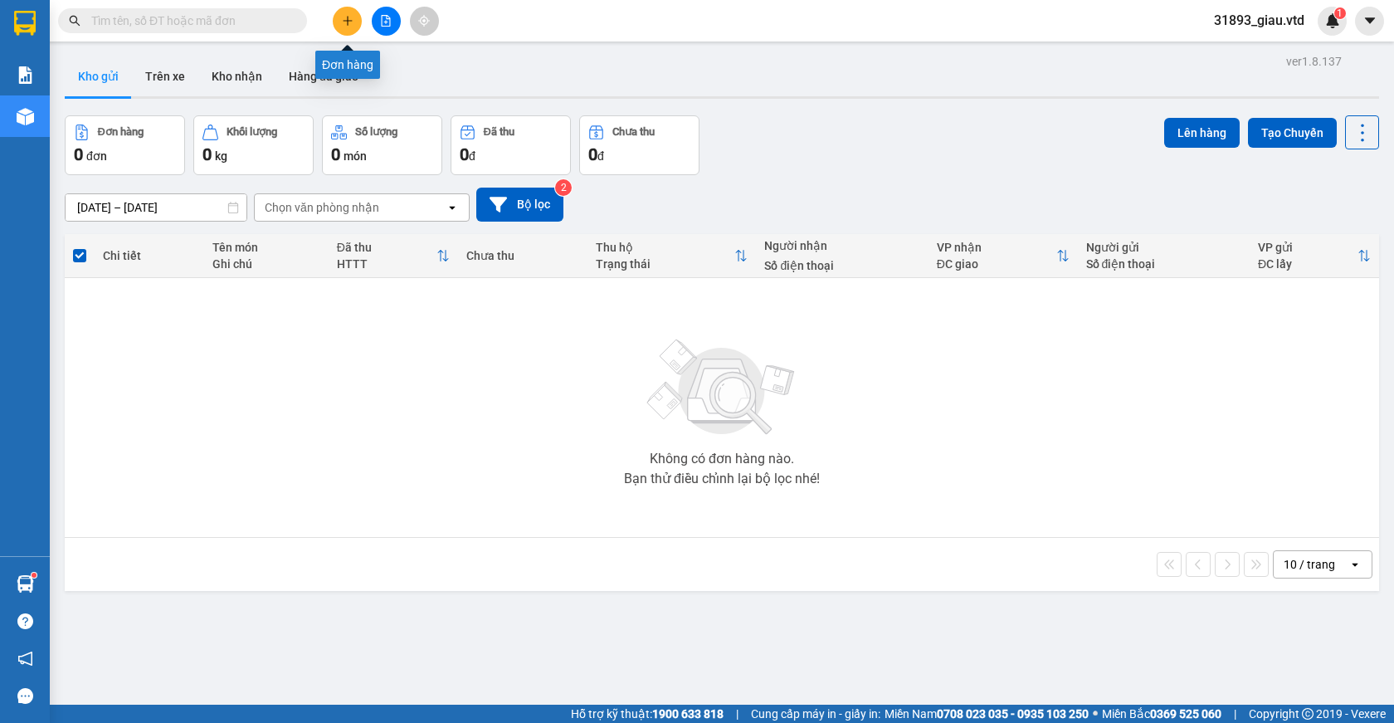
click at [356, 22] on button at bounding box center [347, 21] width 29 height 29
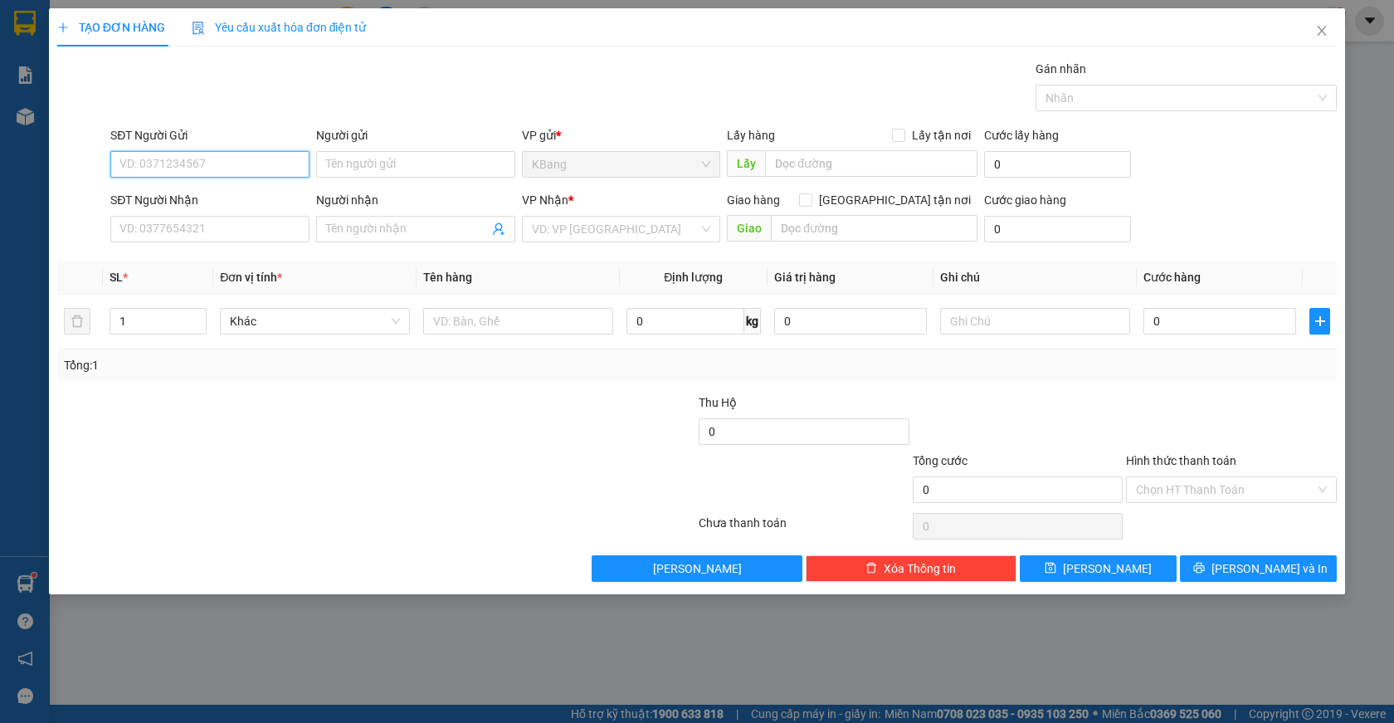
drag, startPoint x: 174, startPoint y: 168, endPoint x: 394, endPoint y: 95, distance: 231.4
click at [176, 168] on input "SĐT Người Gửi" at bounding box center [209, 164] width 199 height 27
type input "0975171765"
drag, startPoint x: 119, startPoint y: 161, endPoint x: 206, endPoint y: 159, distance: 87.1
click at [206, 159] on input "0975171765" at bounding box center [209, 164] width 199 height 27
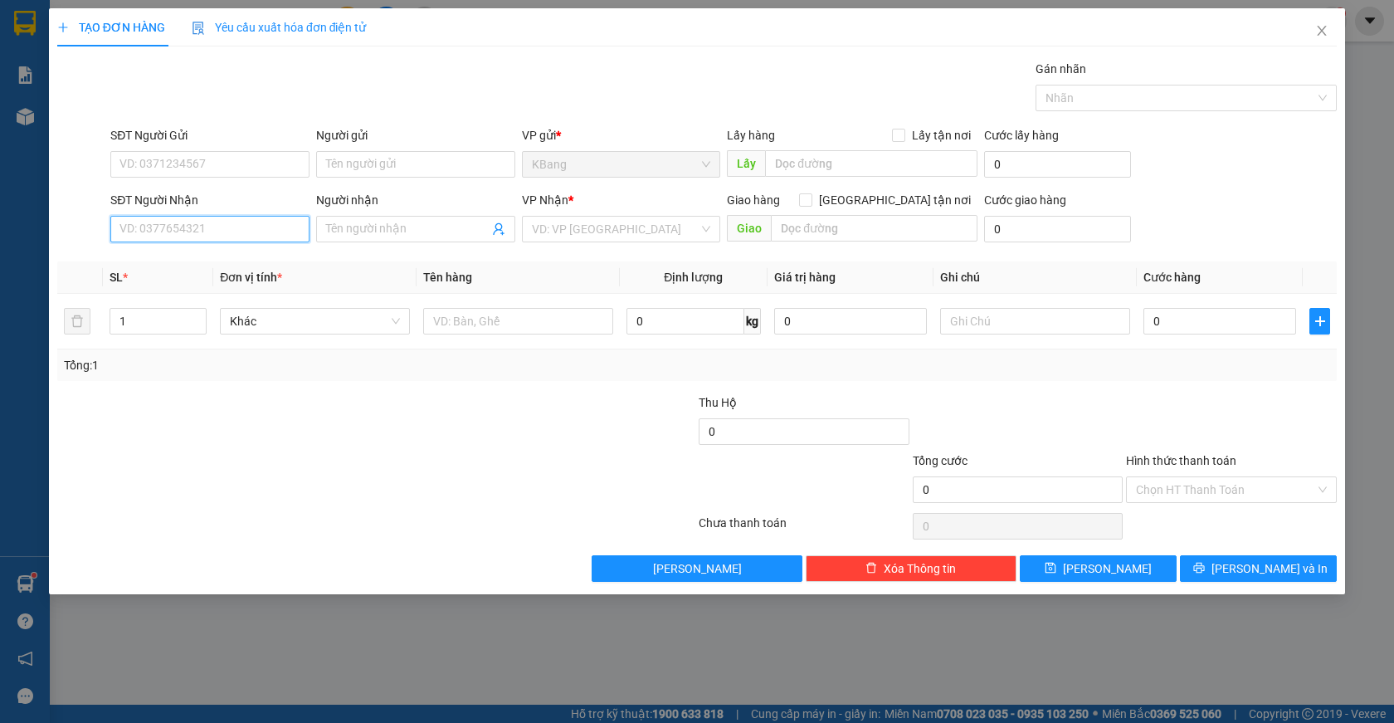
paste input "0975171765"
type input "0975171765"
click at [139, 167] on input "SĐT Người Gửi" at bounding box center [209, 164] width 199 height 27
drag, startPoint x: 452, startPoint y: 329, endPoint x: 460, endPoint y: 546, distance: 216.7
click at [450, 359] on div "SL * Đơn vị tính * Tên hàng Định lượng Giá trị hàng Ghi chú Cước hàng 1 Khác 0 …" at bounding box center [696, 320] width 1279 height 119
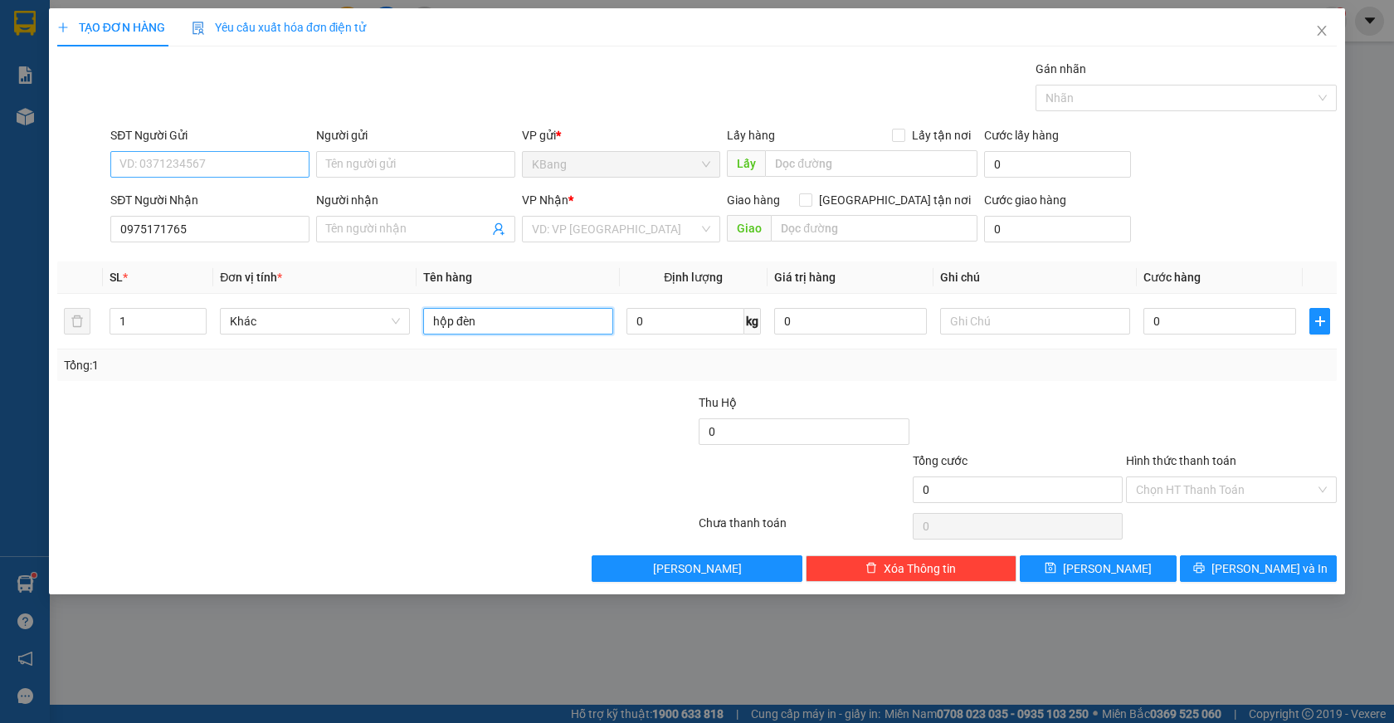
type input "hộp đèn"
drag, startPoint x: 153, startPoint y: 161, endPoint x: 230, endPoint y: 134, distance: 80.8
click at [159, 161] on input "SĐT Người Gửi" at bounding box center [209, 164] width 199 height 27
type input "0329119848"
click at [557, 227] on input "search" at bounding box center [616, 229] width 168 height 25
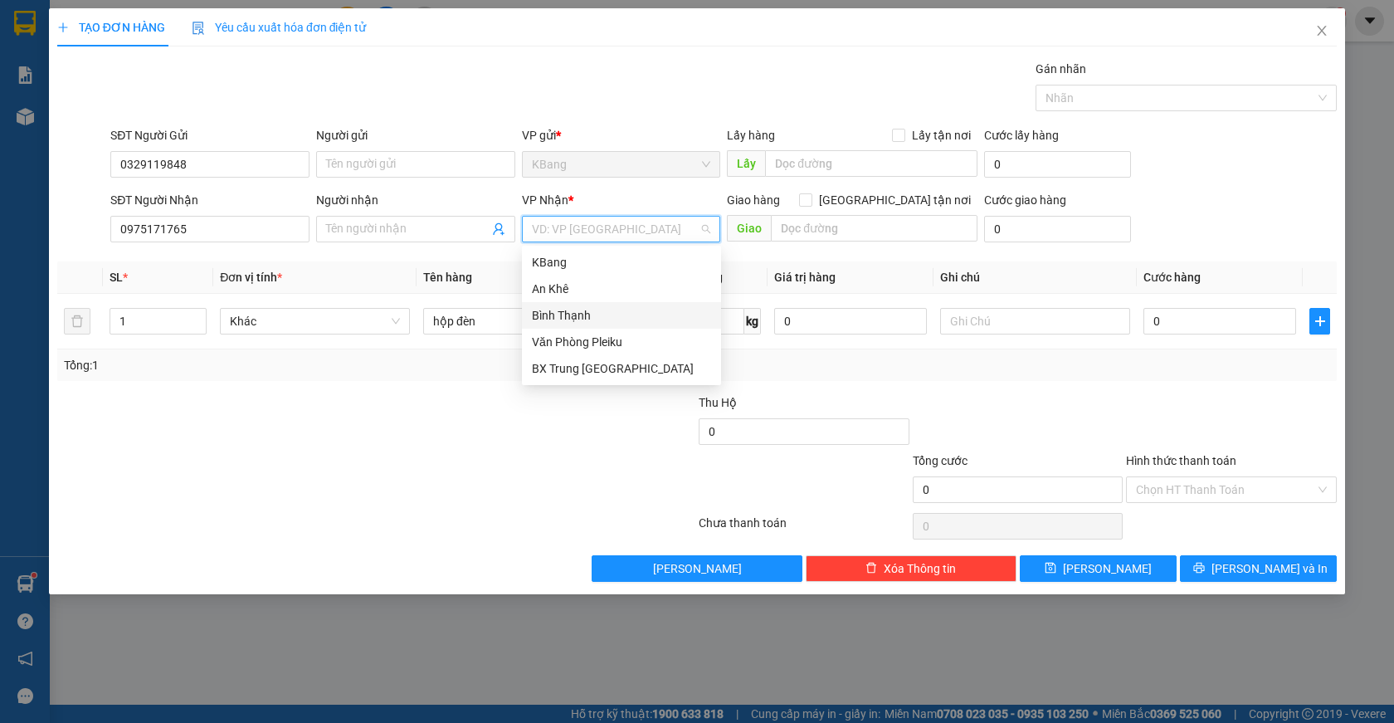
click at [573, 316] on div "Bình Thạnh" at bounding box center [621, 315] width 179 height 18
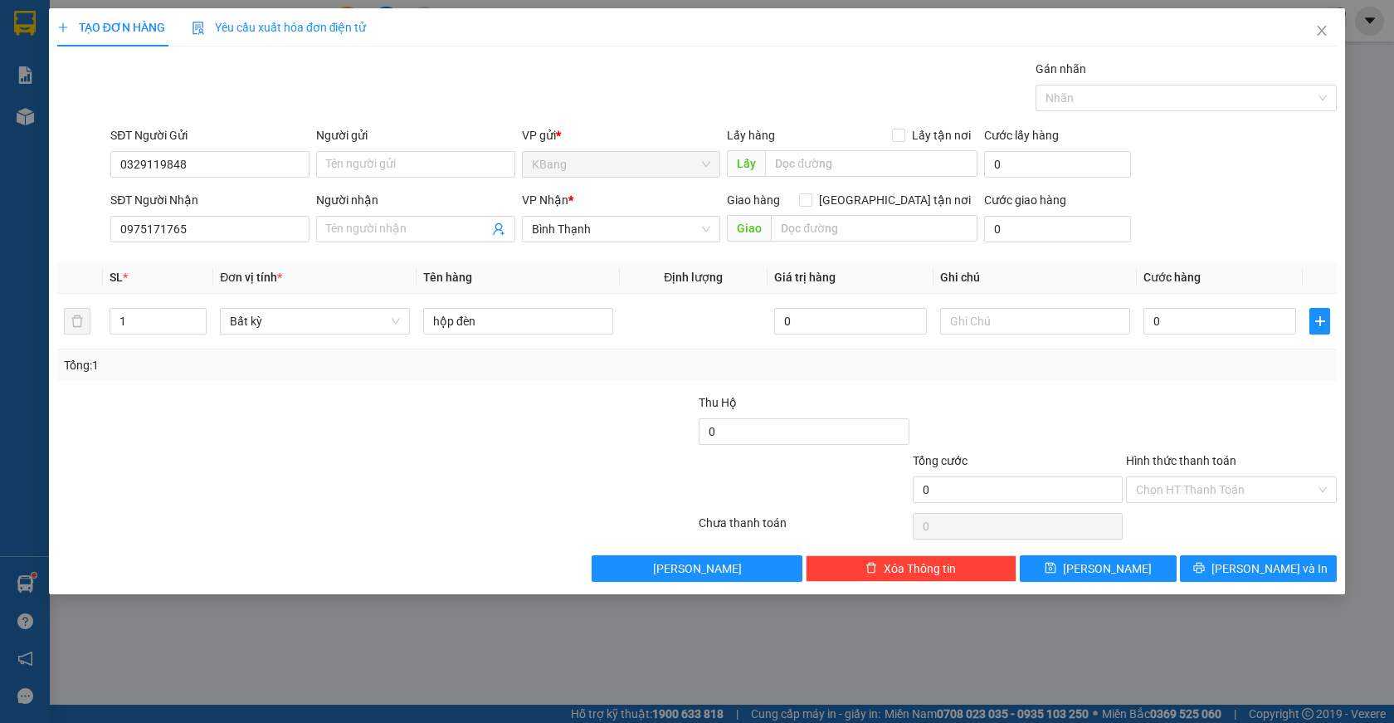
click at [518, 453] on div at bounding box center [590, 480] width 214 height 58
click at [744, 441] on input "0" at bounding box center [804, 431] width 211 height 27
type input "1.000.000"
click at [1189, 319] on input "0" at bounding box center [1219, 321] width 153 height 27
type input "4"
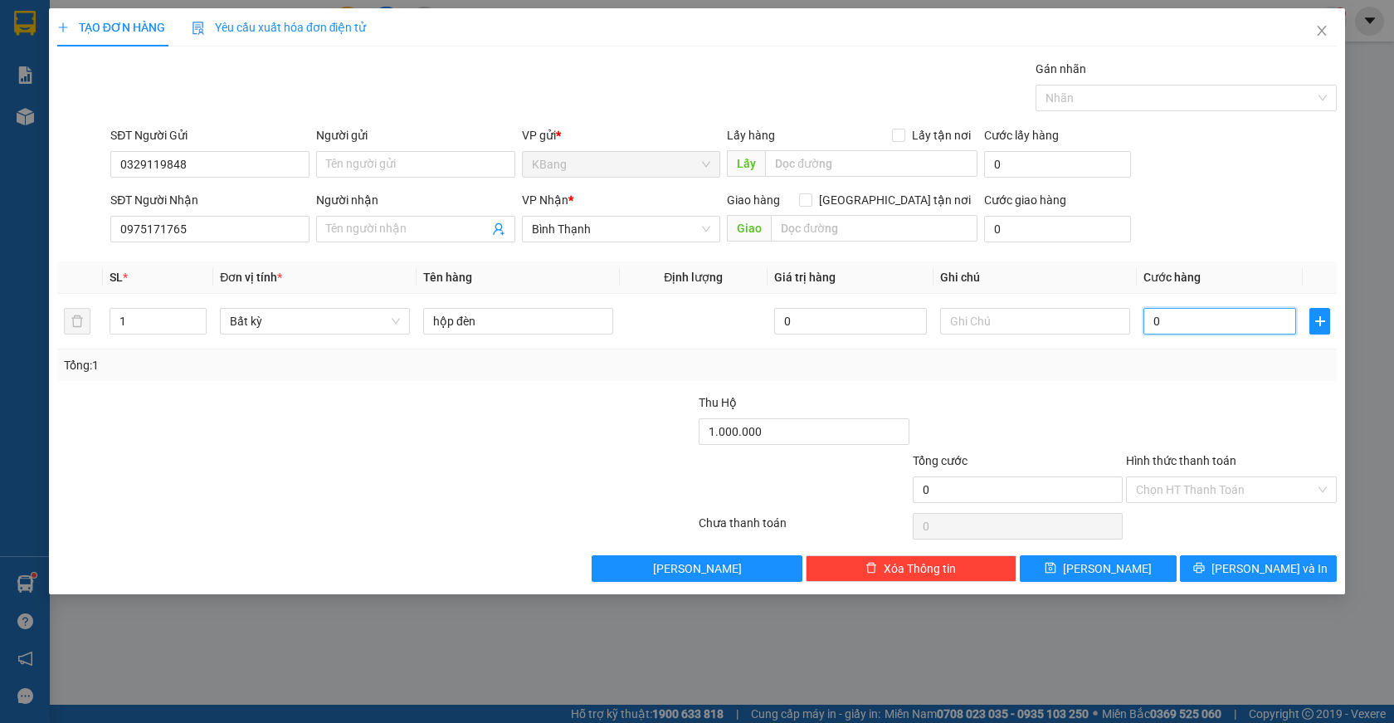
type input "4"
type input "40"
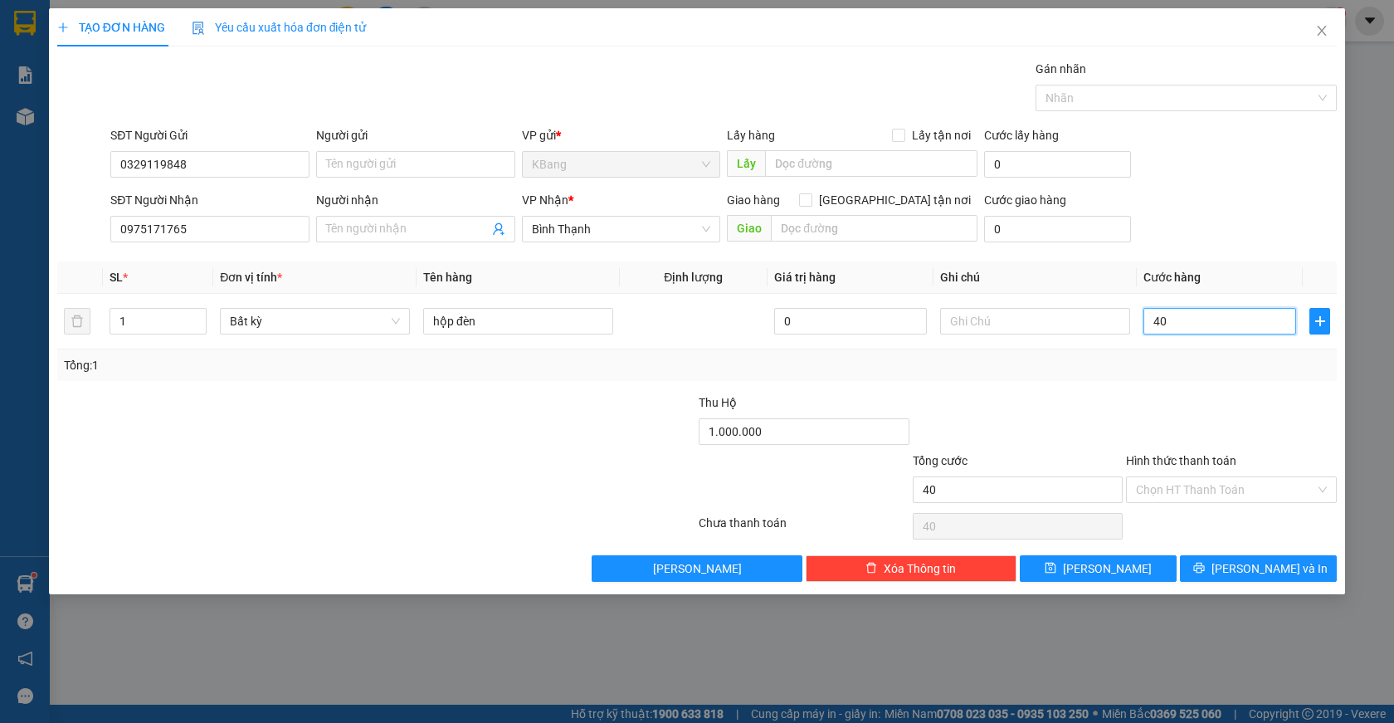
type input "400"
type input "4.000"
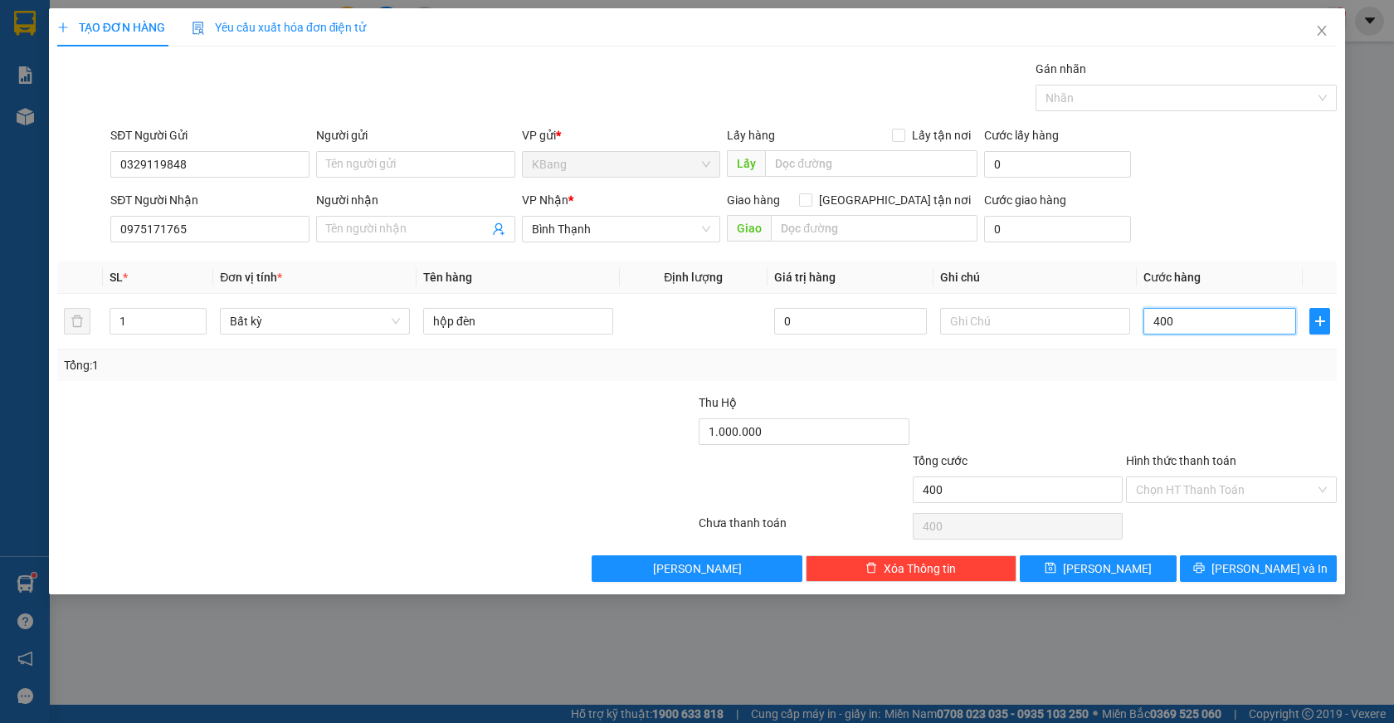
type input "4.000"
type input "40.000"
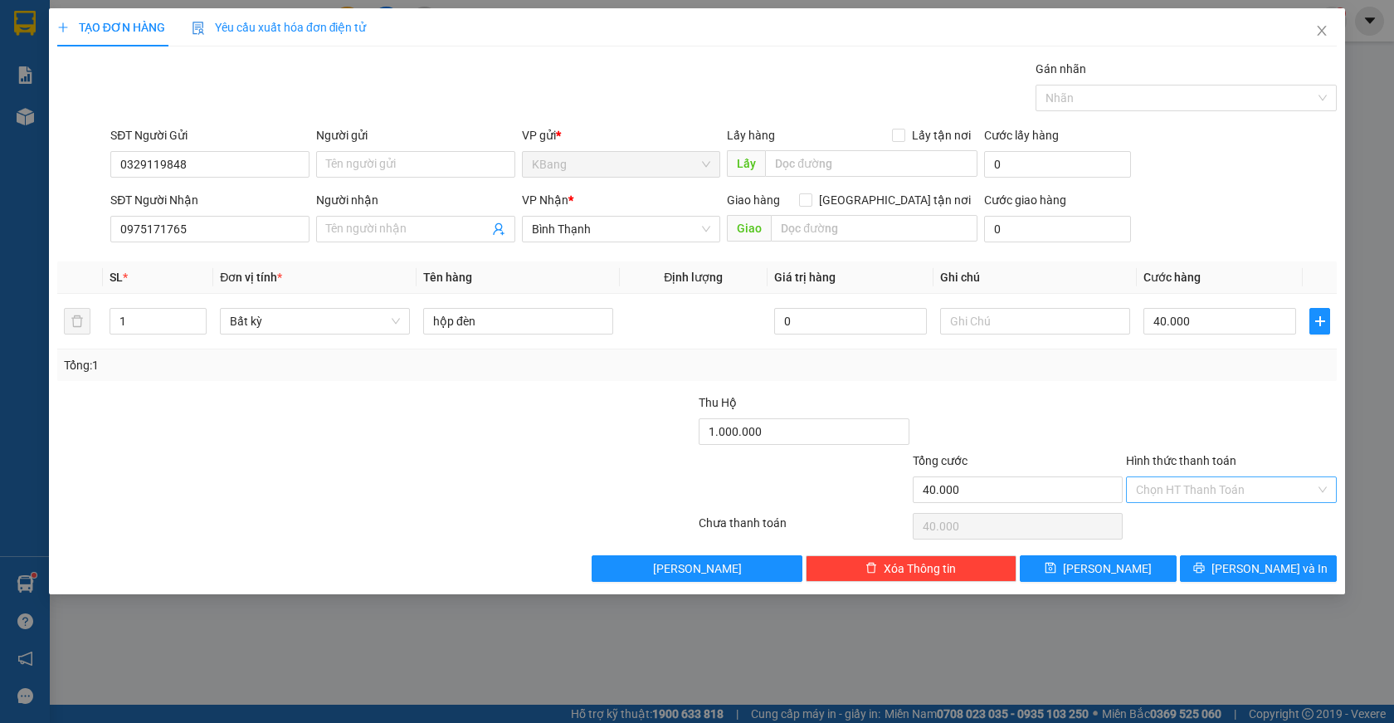
click at [1184, 489] on input "Hình thức thanh toán" at bounding box center [1225, 489] width 179 height 25
click at [1186, 522] on div "Tại văn phòng" at bounding box center [1231, 523] width 191 height 18
type input "0"
click at [1269, 571] on span "[PERSON_NAME] và In" at bounding box center [1269, 568] width 116 height 18
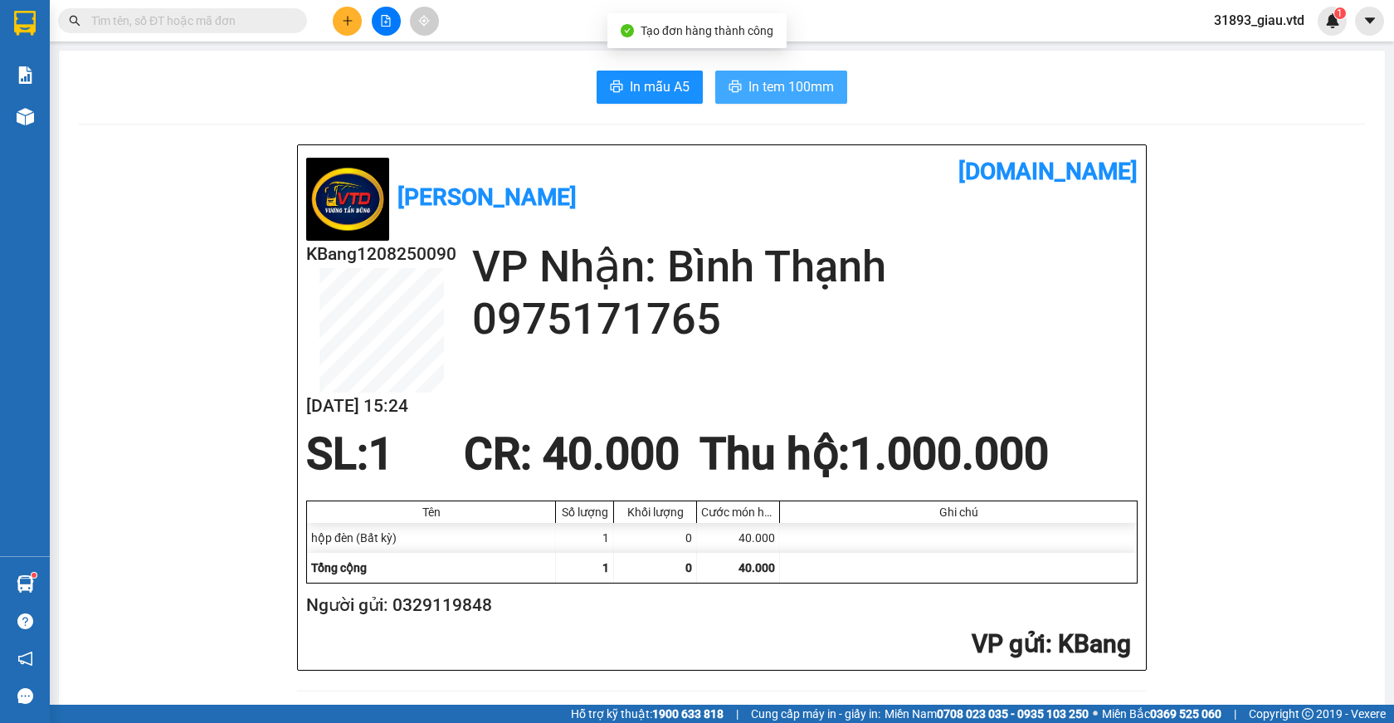
click at [774, 86] on span "In tem 100mm" at bounding box center [790, 86] width 85 height 21
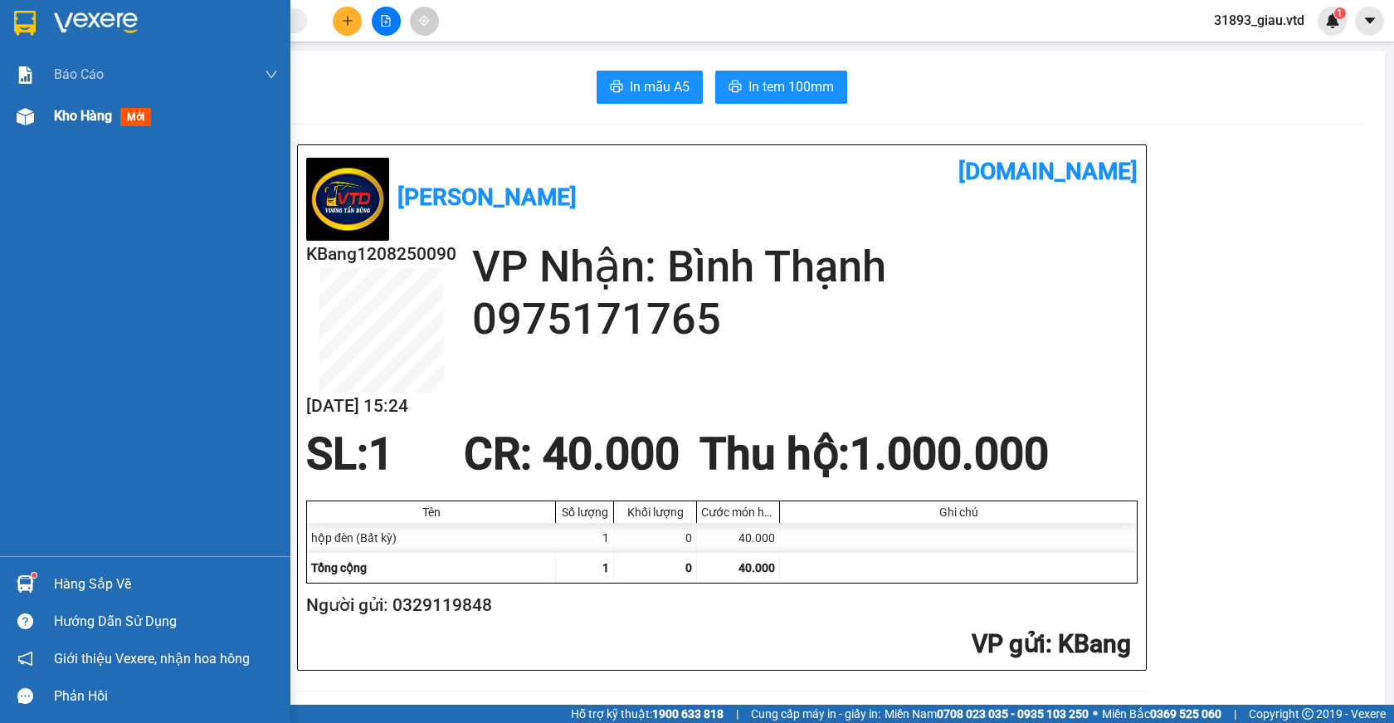
click at [138, 121] on span "mới" at bounding box center [135, 117] width 31 height 18
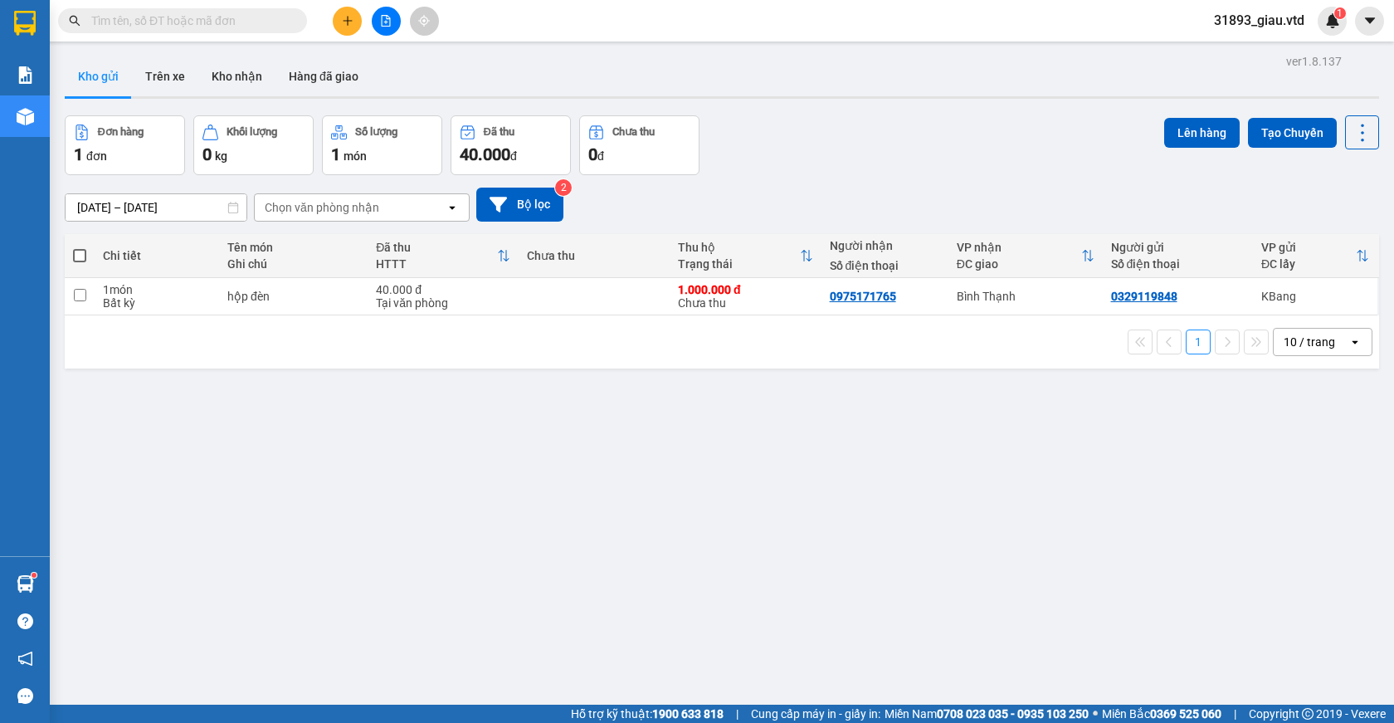
click at [75, 252] on span at bounding box center [79, 255] width 13 height 13
click at [80, 247] on input "checkbox" at bounding box center [80, 247] width 0 height 0
checkbox input "true"
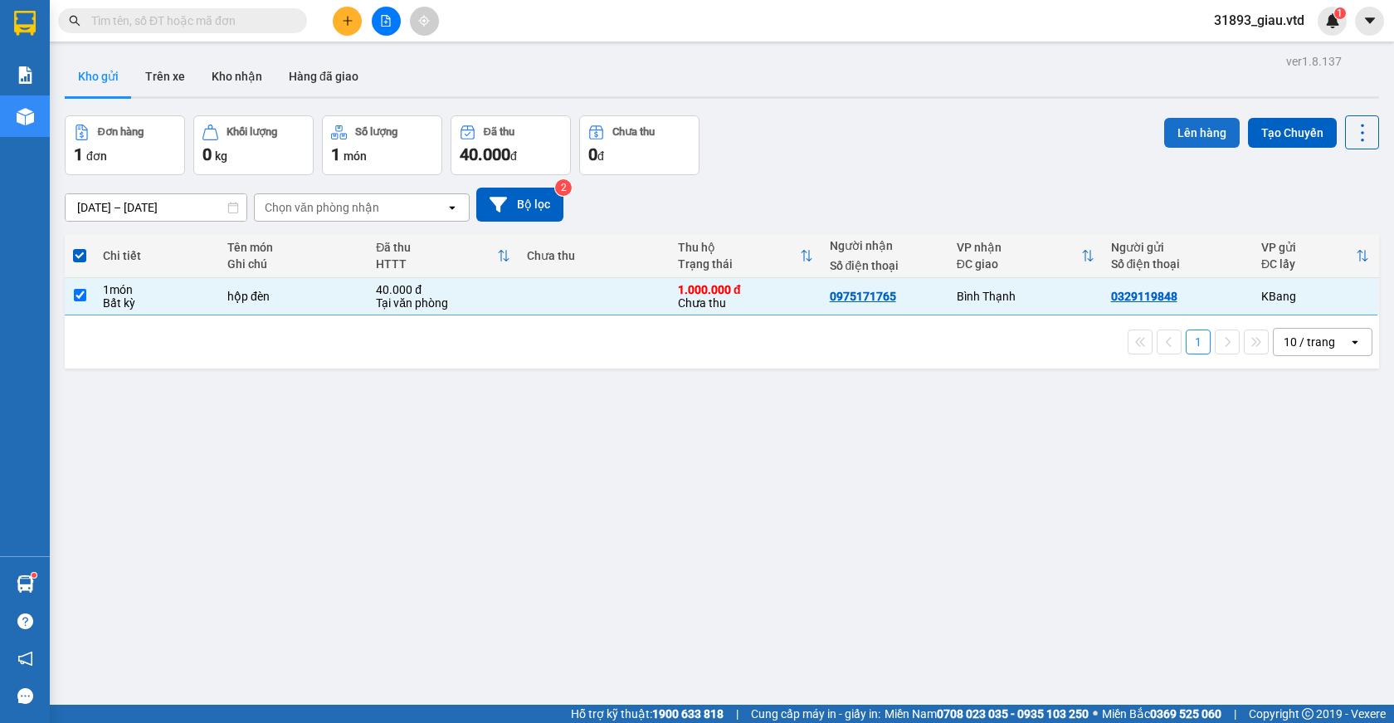
click at [1191, 133] on button "Lên hàng" at bounding box center [1201, 133] width 75 height 30
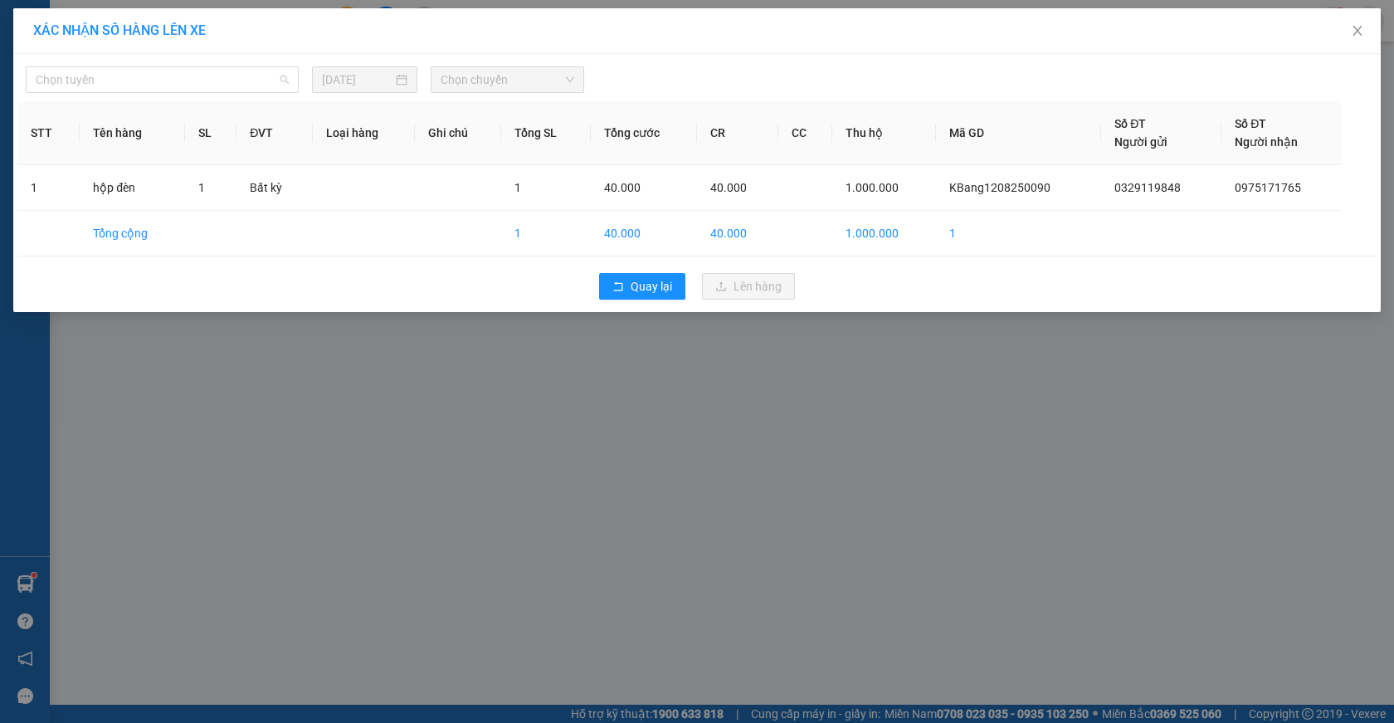
drag, startPoint x: 163, startPoint y: 88, endPoint x: 138, endPoint y: 115, distance: 37.0
click at [162, 88] on span "Chọn tuyến" at bounding box center [162, 79] width 253 height 25
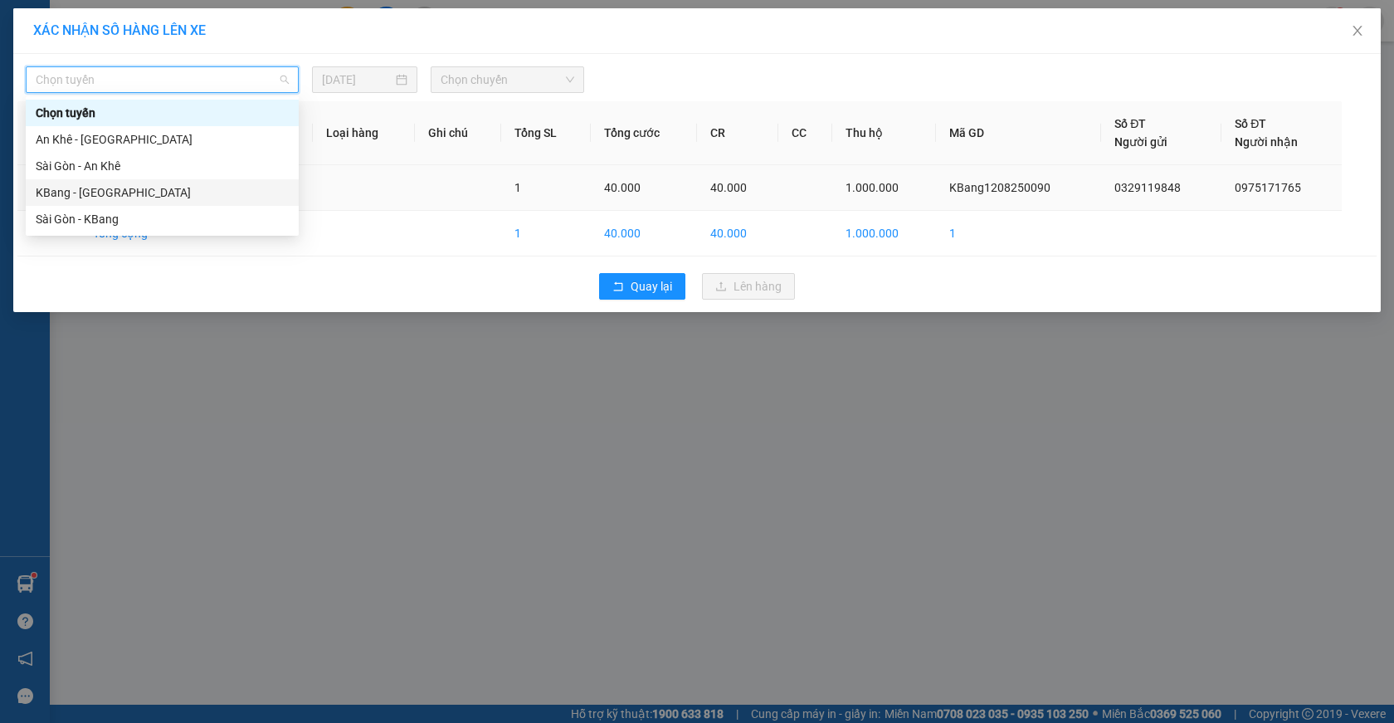
click at [78, 185] on div "KBang - [GEOGRAPHIC_DATA]" at bounding box center [162, 192] width 253 height 18
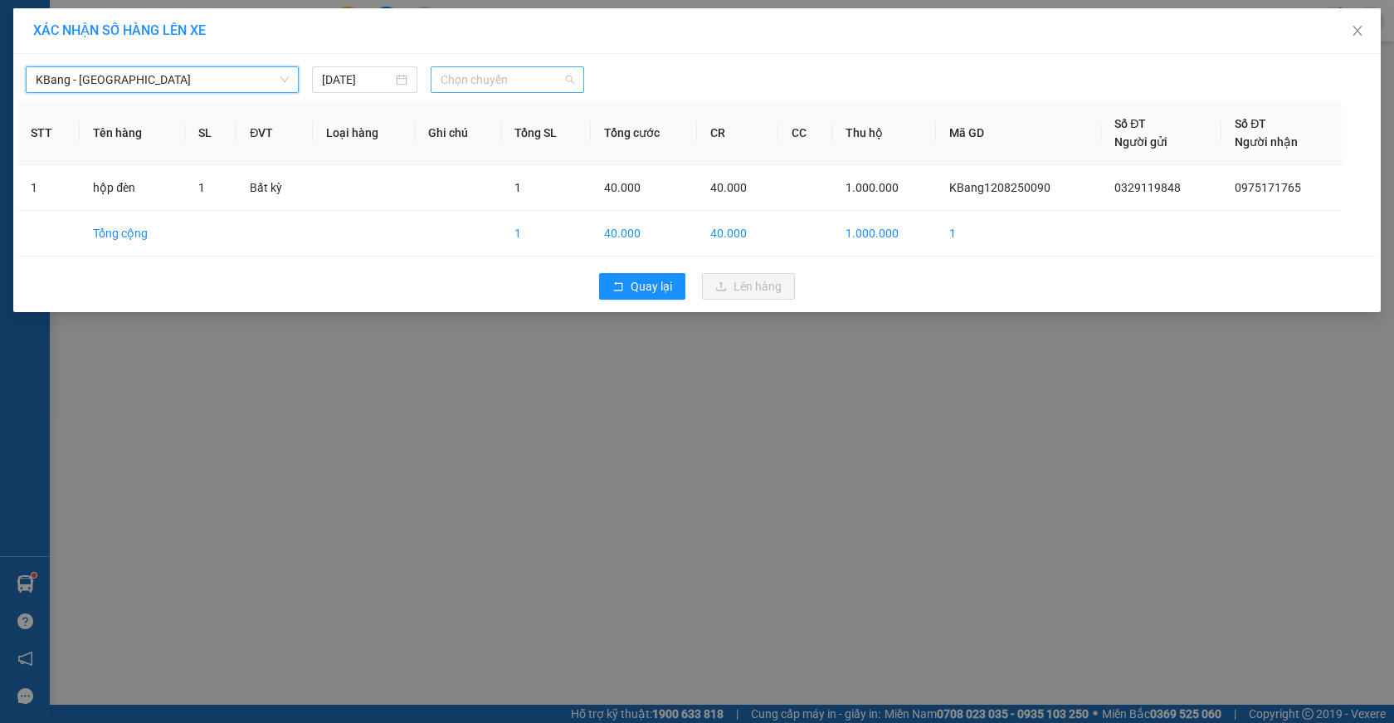
click at [486, 81] on span "Chọn chuyến" at bounding box center [508, 79] width 134 height 25
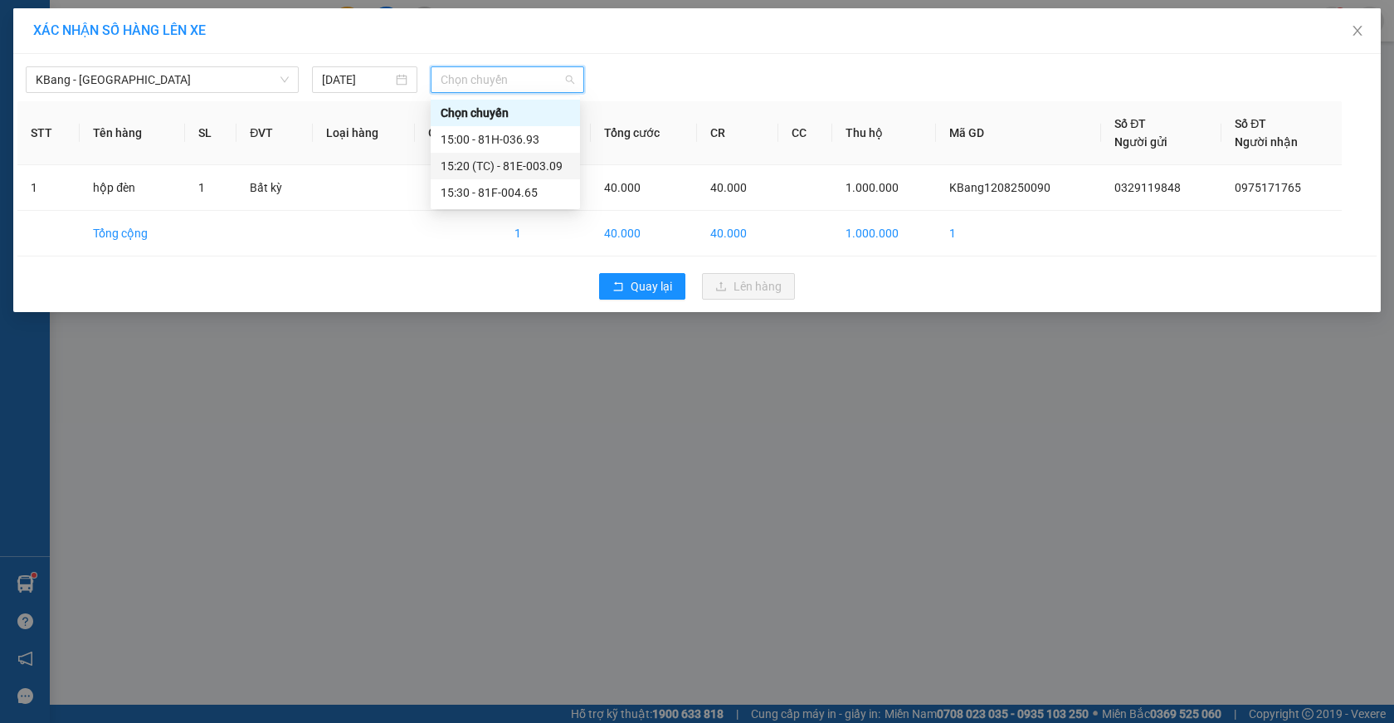
click at [543, 165] on div "15:20 (TC) - 81E-003.09" at bounding box center [505, 166] width 129 height 18
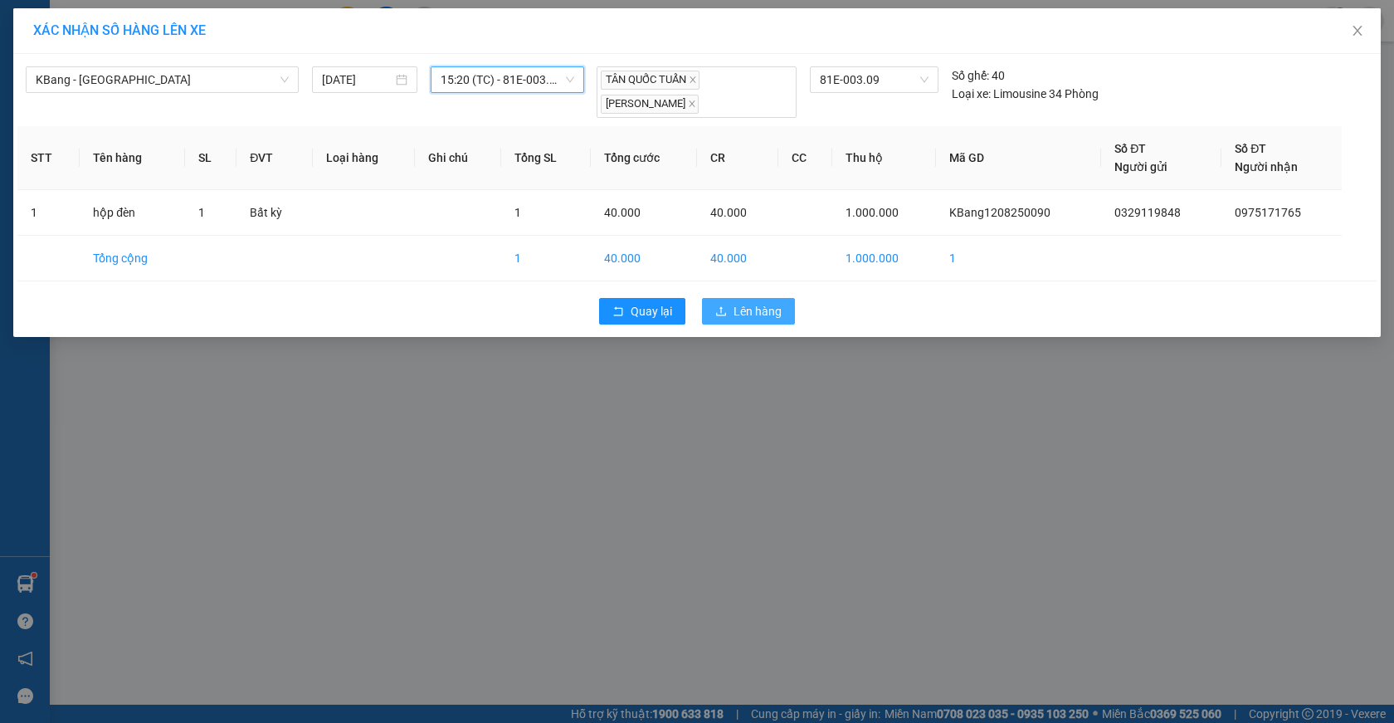
click at [753, 310] on span "Lên hàng" at bounding box center [757, 311] width 48 height 18
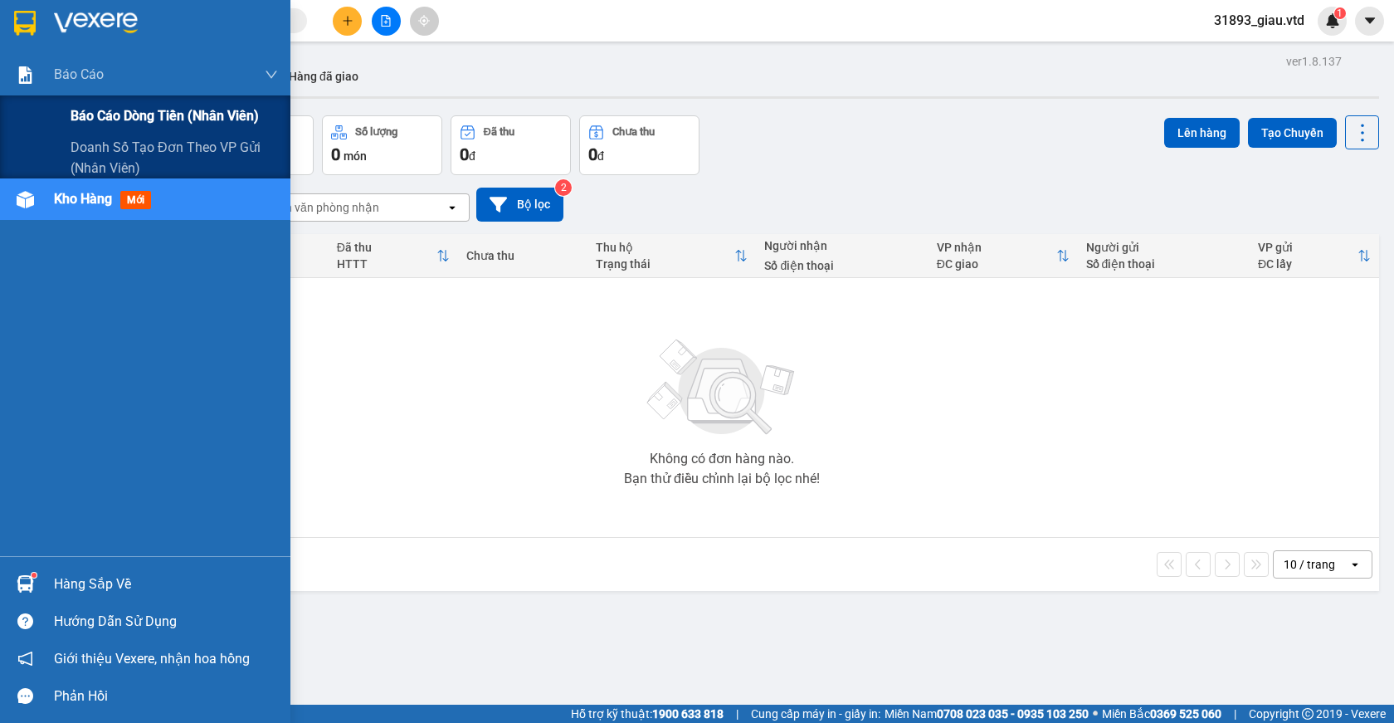
click at [119, 109] on span "Báo cáo dòng tiền (nhân viên)" at bounding box center [165, 115] width 188 height 21
